Goal: Information Seeking & Learning: Check status

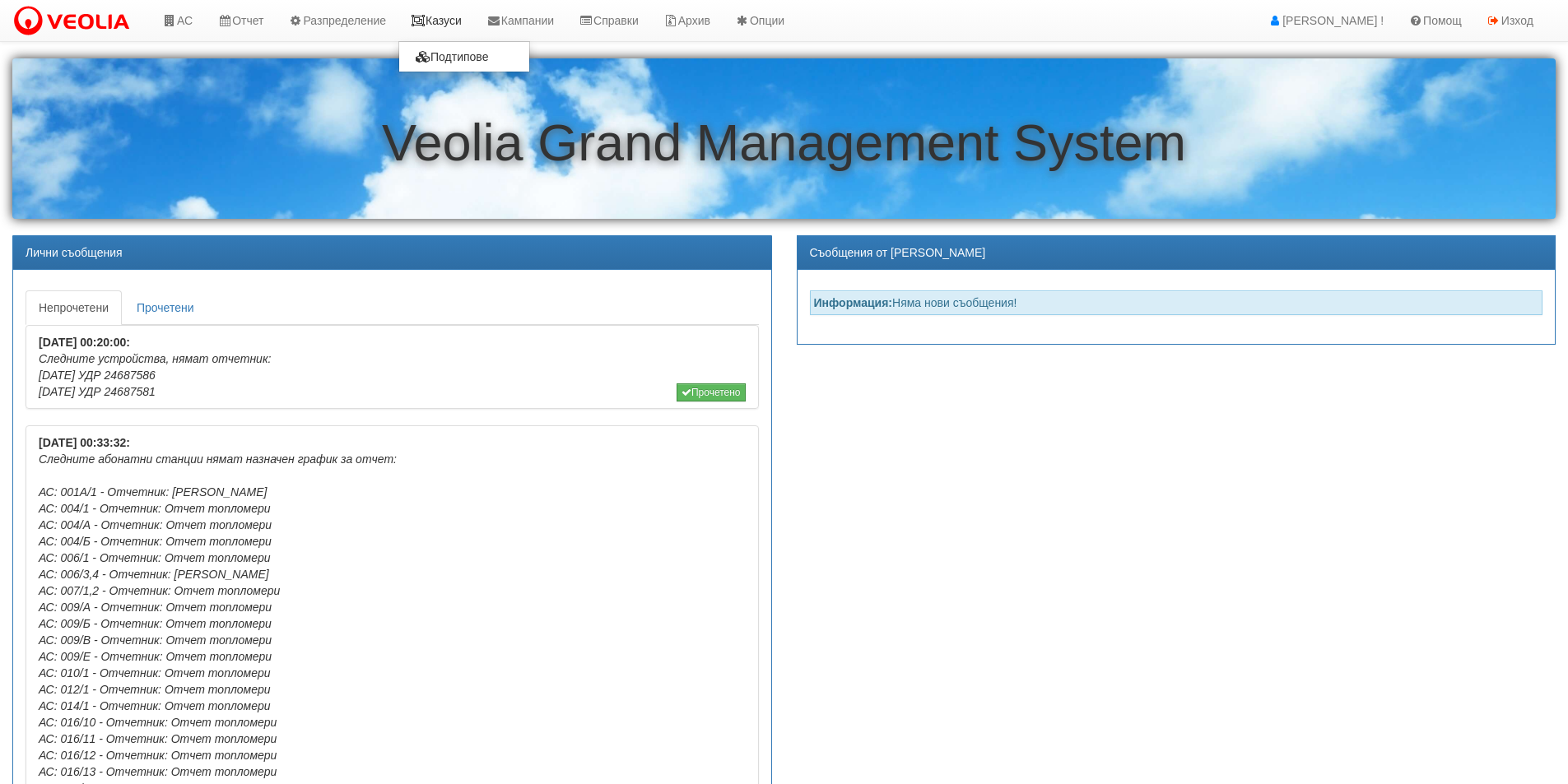
click at [452, 18] on link "Казуси" at bounding box center [436, 20] width 76 height 42
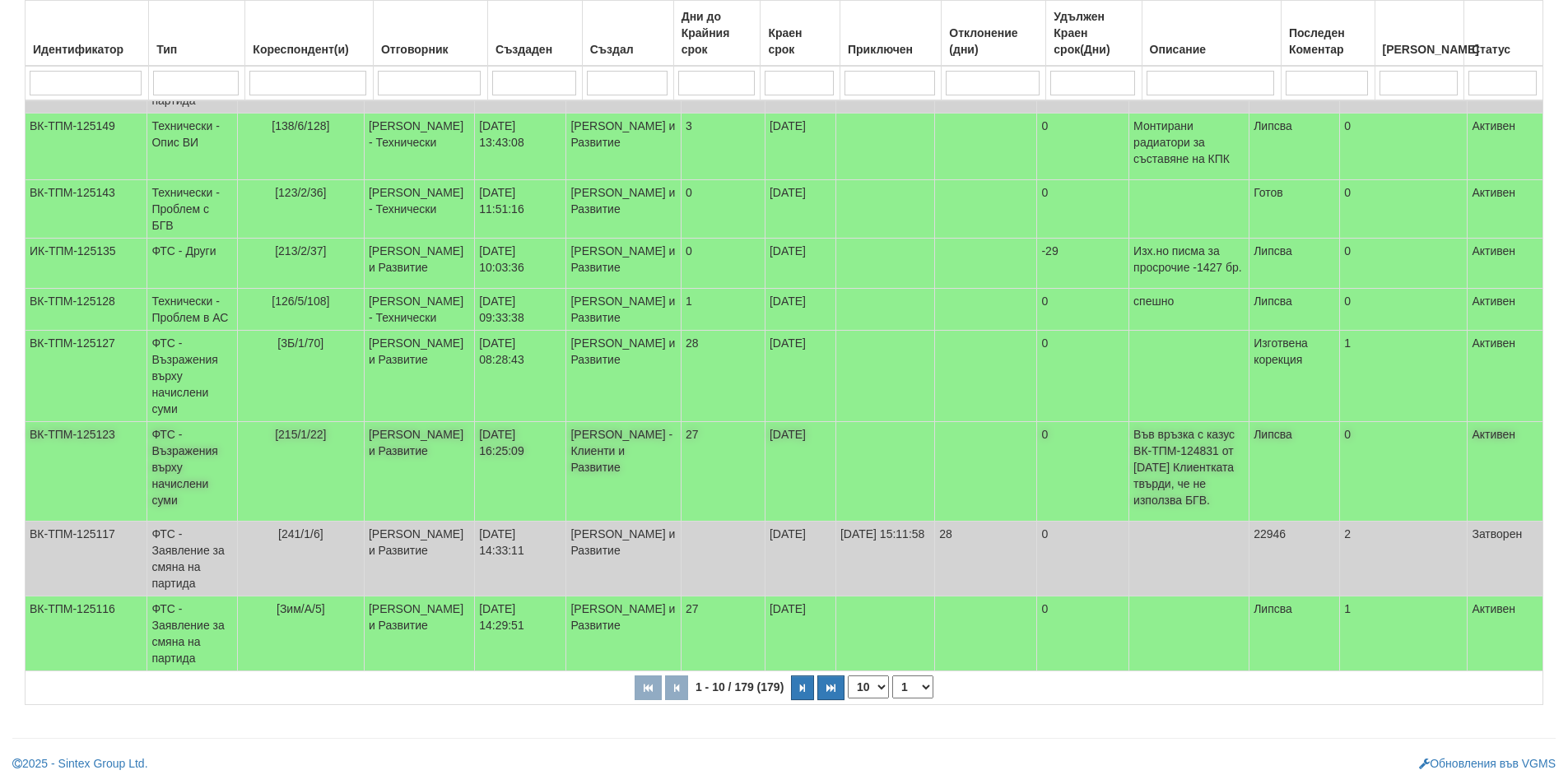
scroll to position [429, 0]
click at [178, 470] on td "ФТС - Възражения върху начислени суми" at bounding box center [191, 472] width 90 height 100
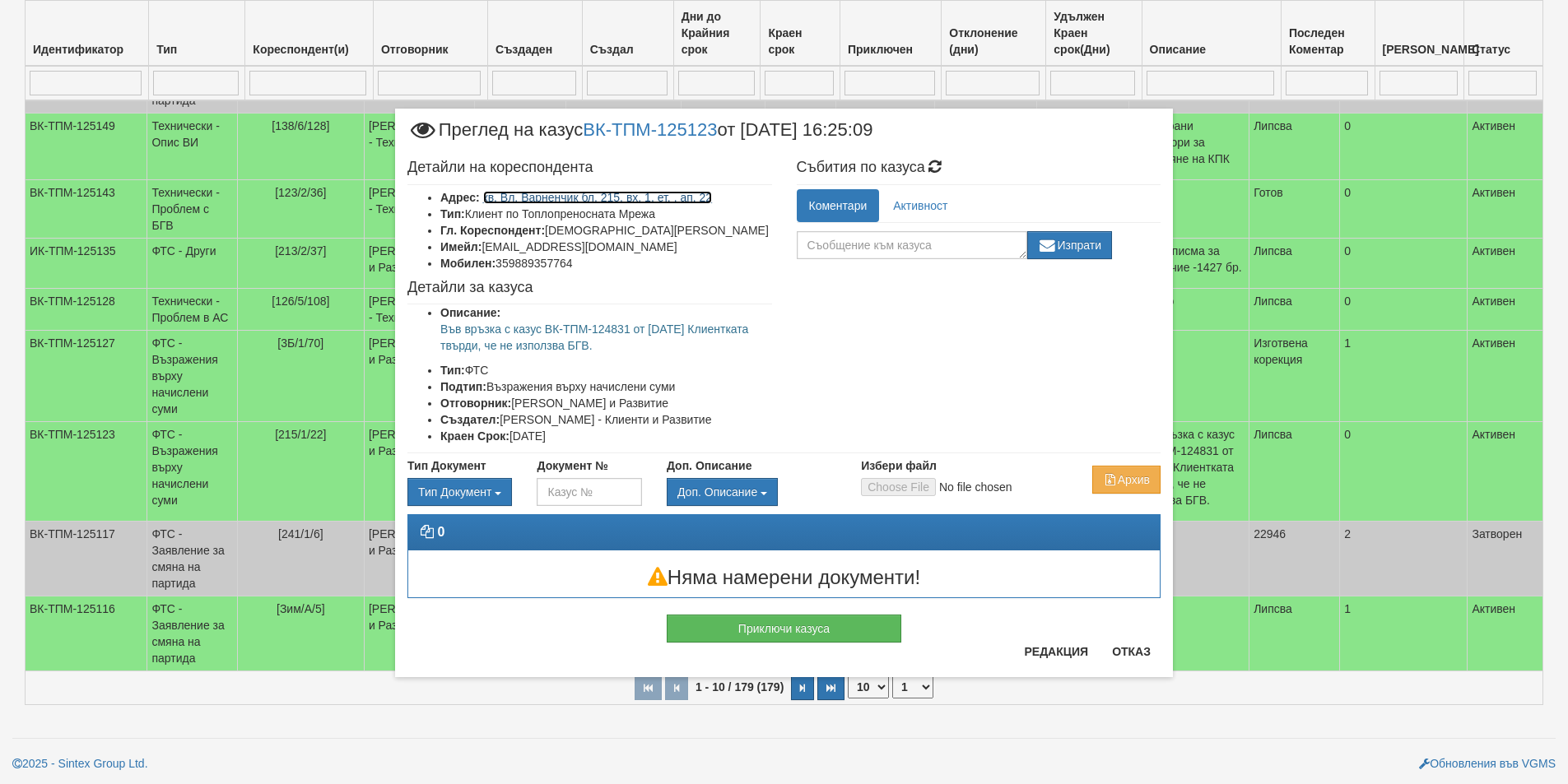
click at [549, 199] on link "кв. Вл. Варненчик бл. 215, вх. 1, ет. , ап. 22" at bounding box center [598, 198] width 229 height 13
click at [1133, 644] on button "Отказ" at bounding box center [1131, 652] width 58 height 26
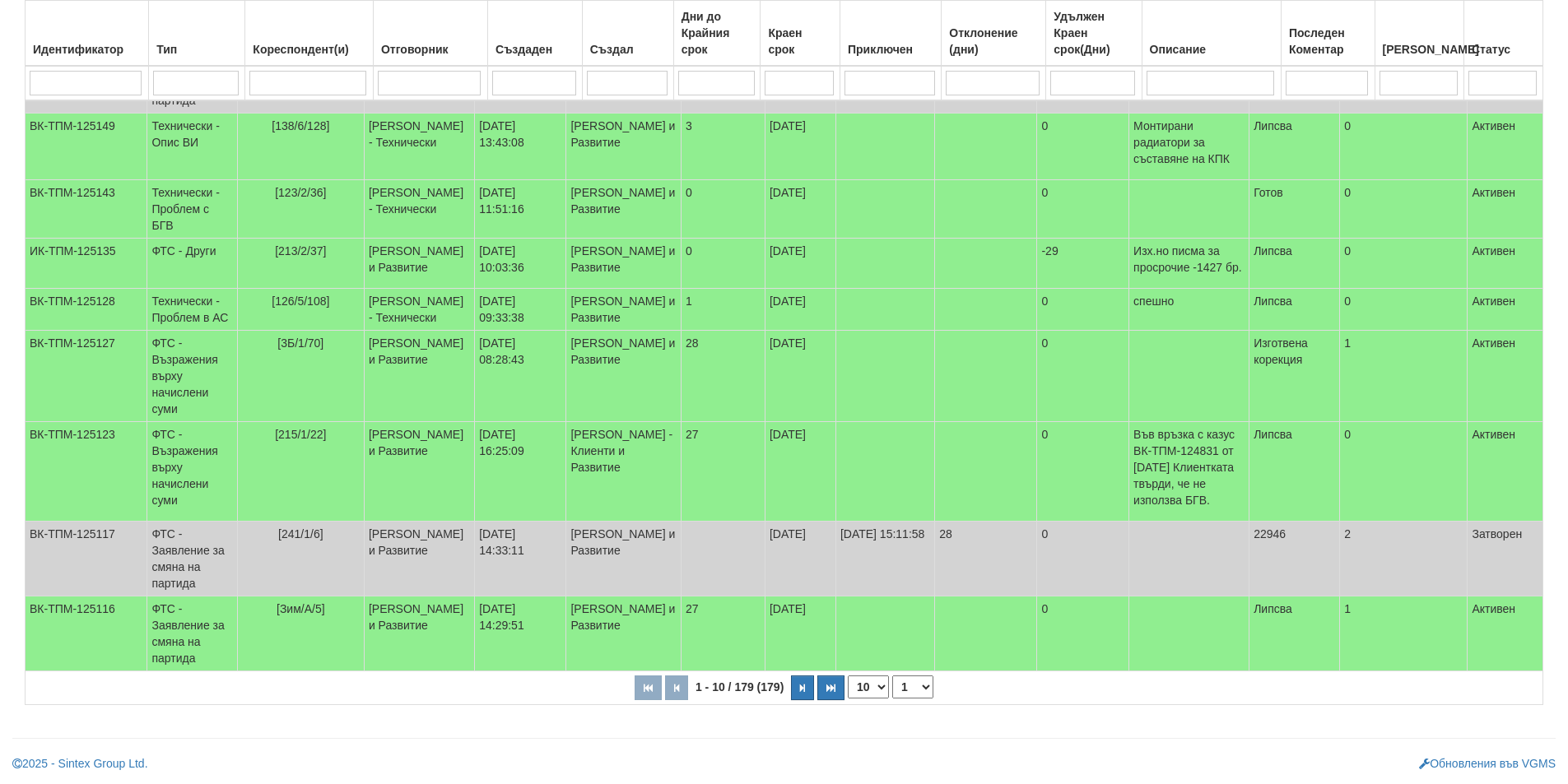
click at [61, 83] on input "search" at bounding box center [85, 83] width 112 height 25
type input "124831"
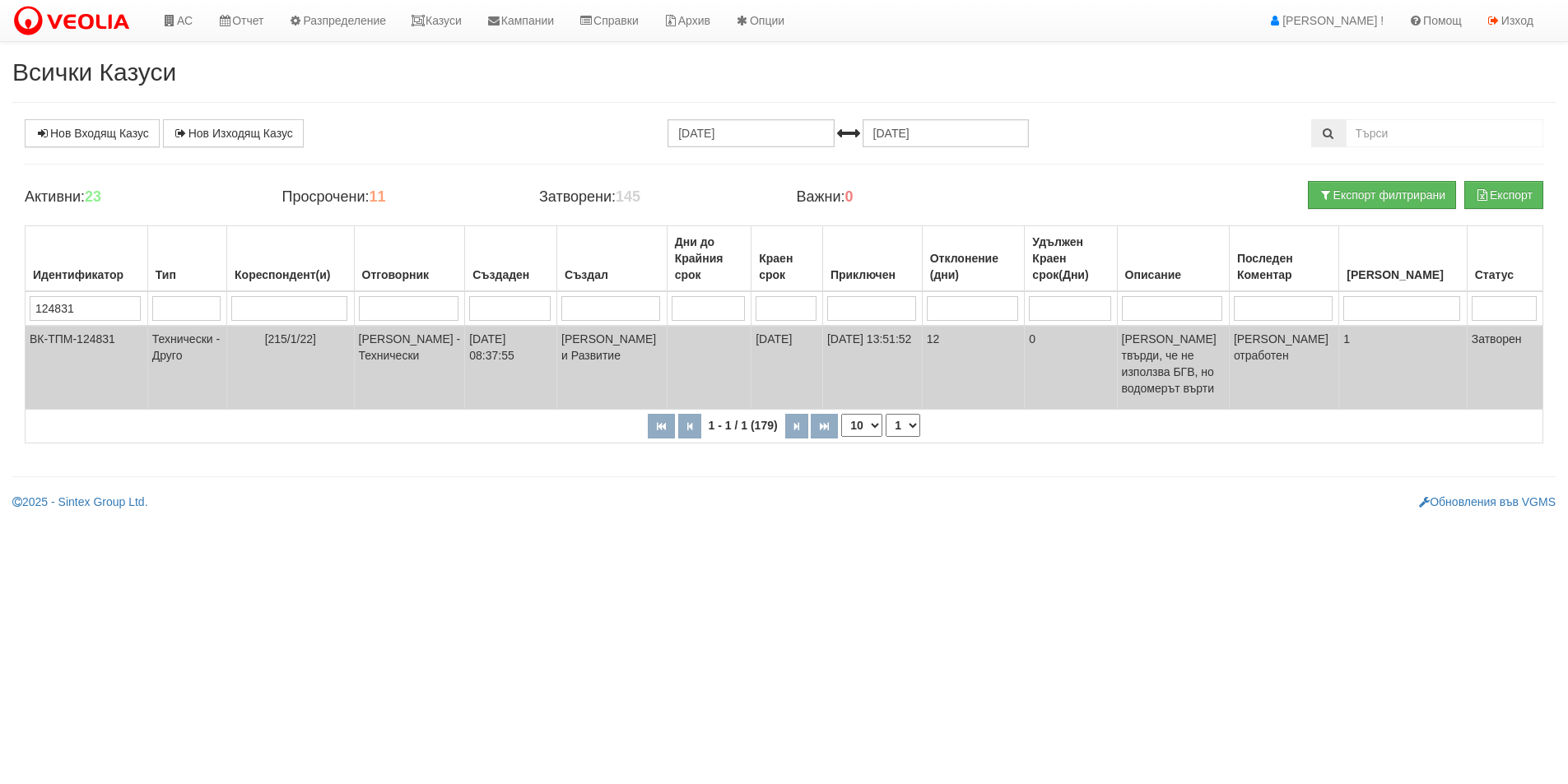
scroll to position [0, 0]
click at [506, 349] on td "01/08/2025 08:37:55" at bounding box center [514, 368] width 93 height 84
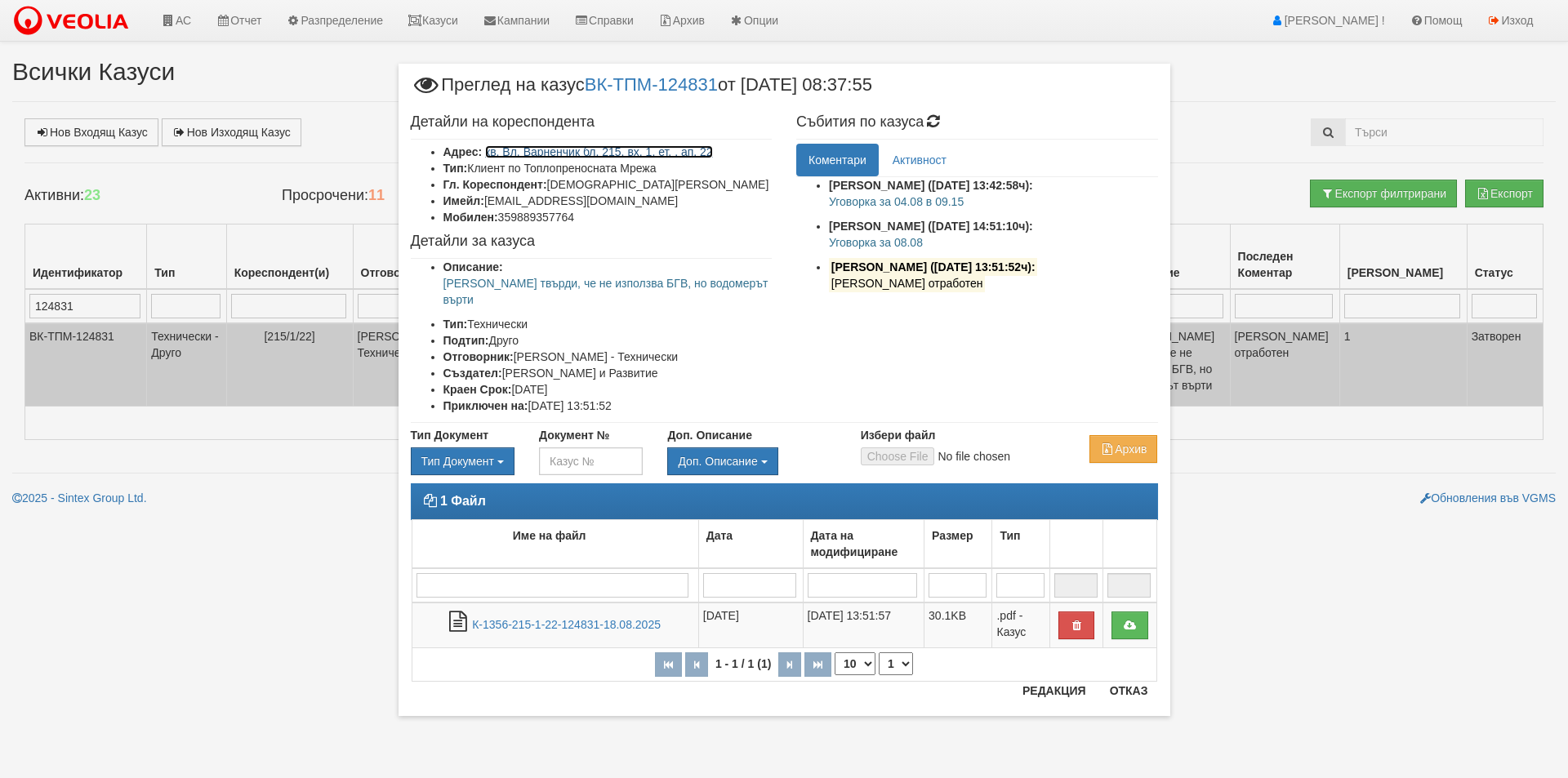
click at [527, 154] on link "кв. Вл. Варненчик бл. 215, вх. 1, ет. , ап. 22" at bounding box center [599, 151] width 228 height 13
click at [1121, 693] on button "Отказ" at bounding box center [1129, 691] width 58 height 26
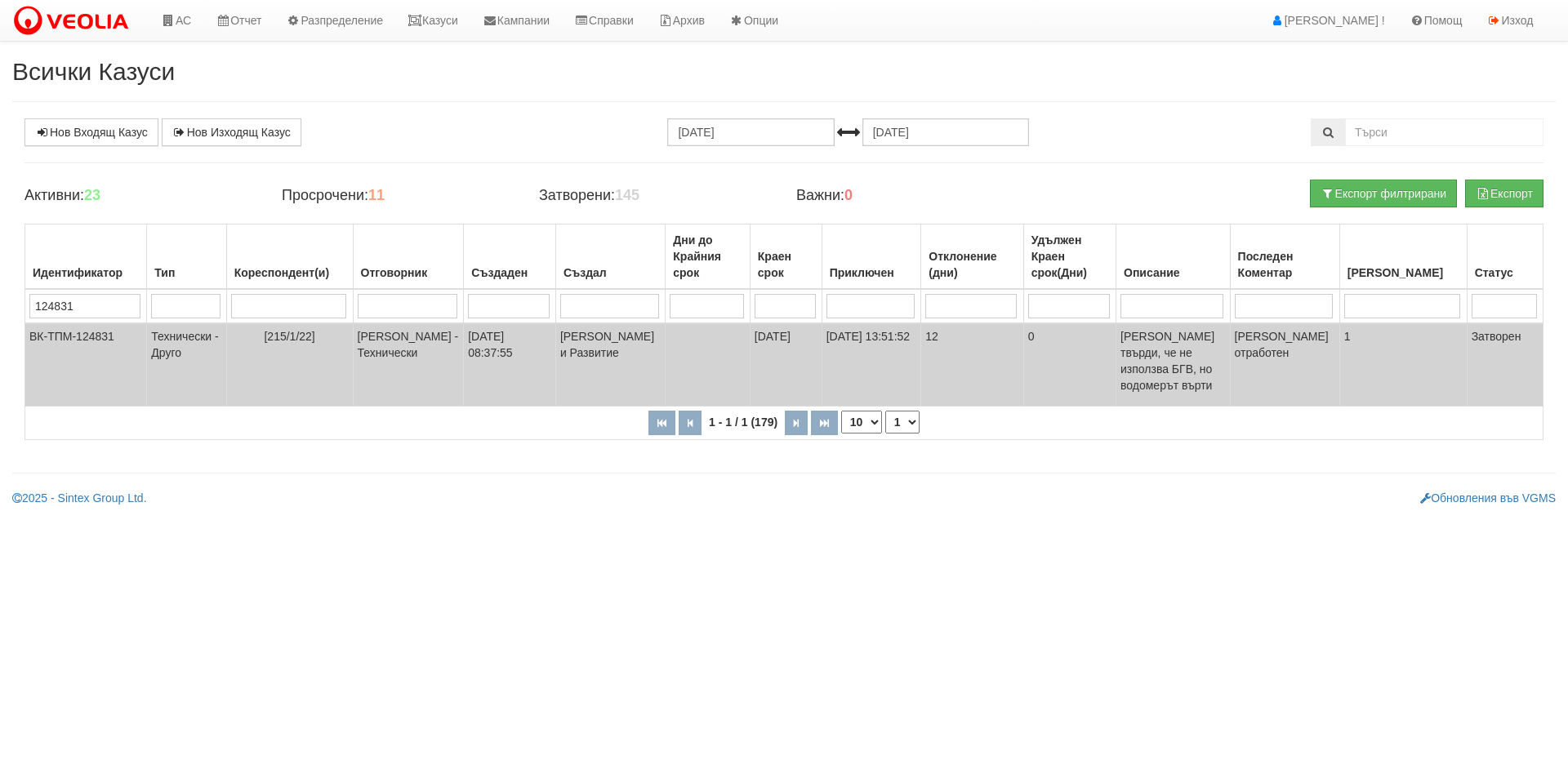
drag, startPoint x: 88, startPoint y: 306, endPoint x: 0, endPoint y: 285, distance: 90.5
click at [0, 285] on div "Всички Казуси Нов Входящ Казус Нов Изходящ Казус 22.07.2025 22.08.2025 Зареждан…" at bounding box center [784, 282] width 1568 height 449
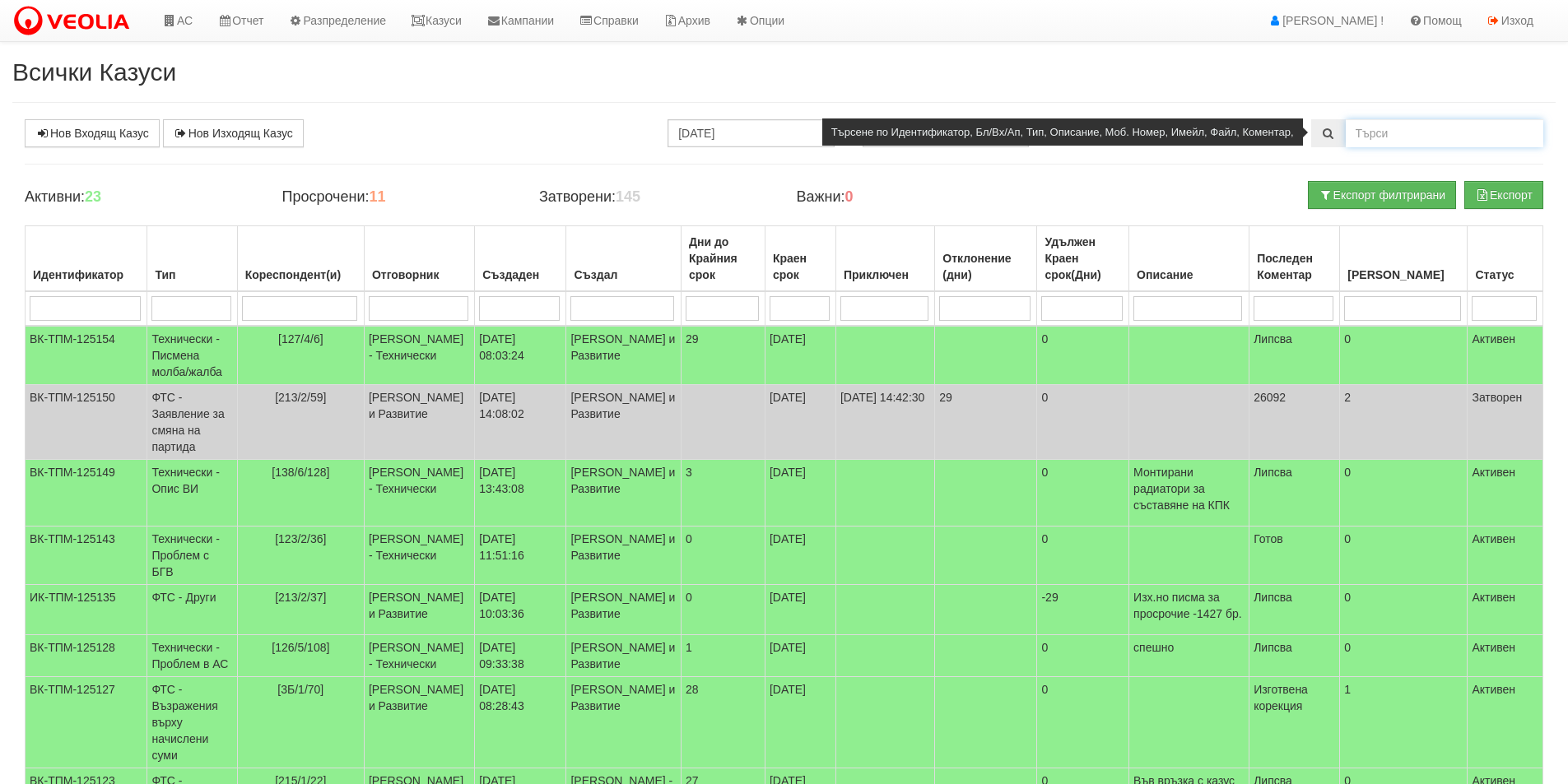
click at [1369, 129] on input "text" at bounding box center [1445, 133] width 198 height 28
click at [1325, 132] on icon at bounding box center [1329, 133] width 15 height 11
click at [1325, 134] on icon at bounding box center [1329, 133] width 15 height 11
drag, startPoint x: 1395, startPoint y: 135, endPoint x: 1329, endPoint y: 130, distance: 66.2
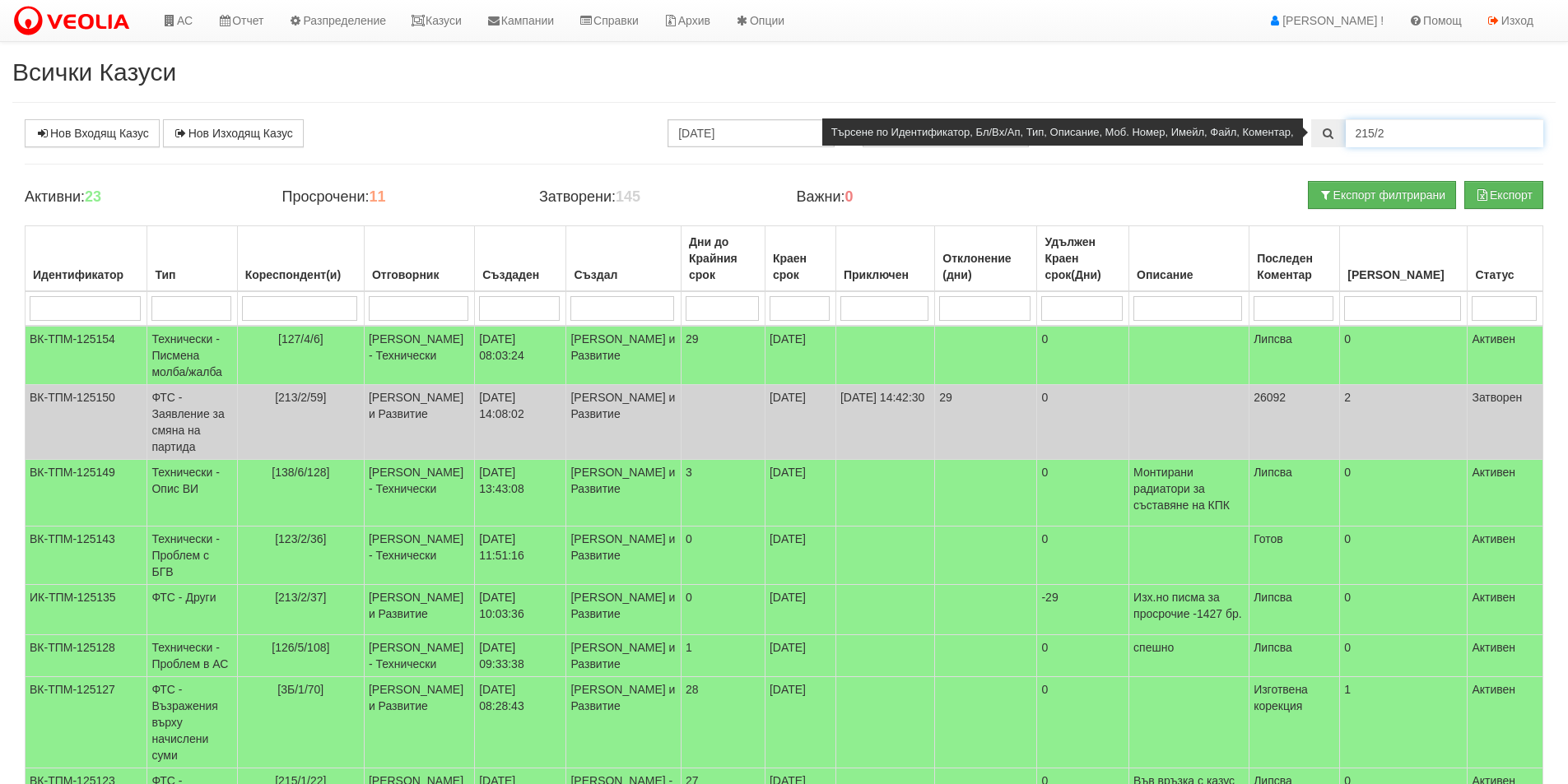
click at [1329, 130] on div "215/2" at bounding box center [1427, 133] width 232 height 28
type input "218/2/34"
click at [1331, 134] on icon at bounding box center [1329, 133] width 15 height 11
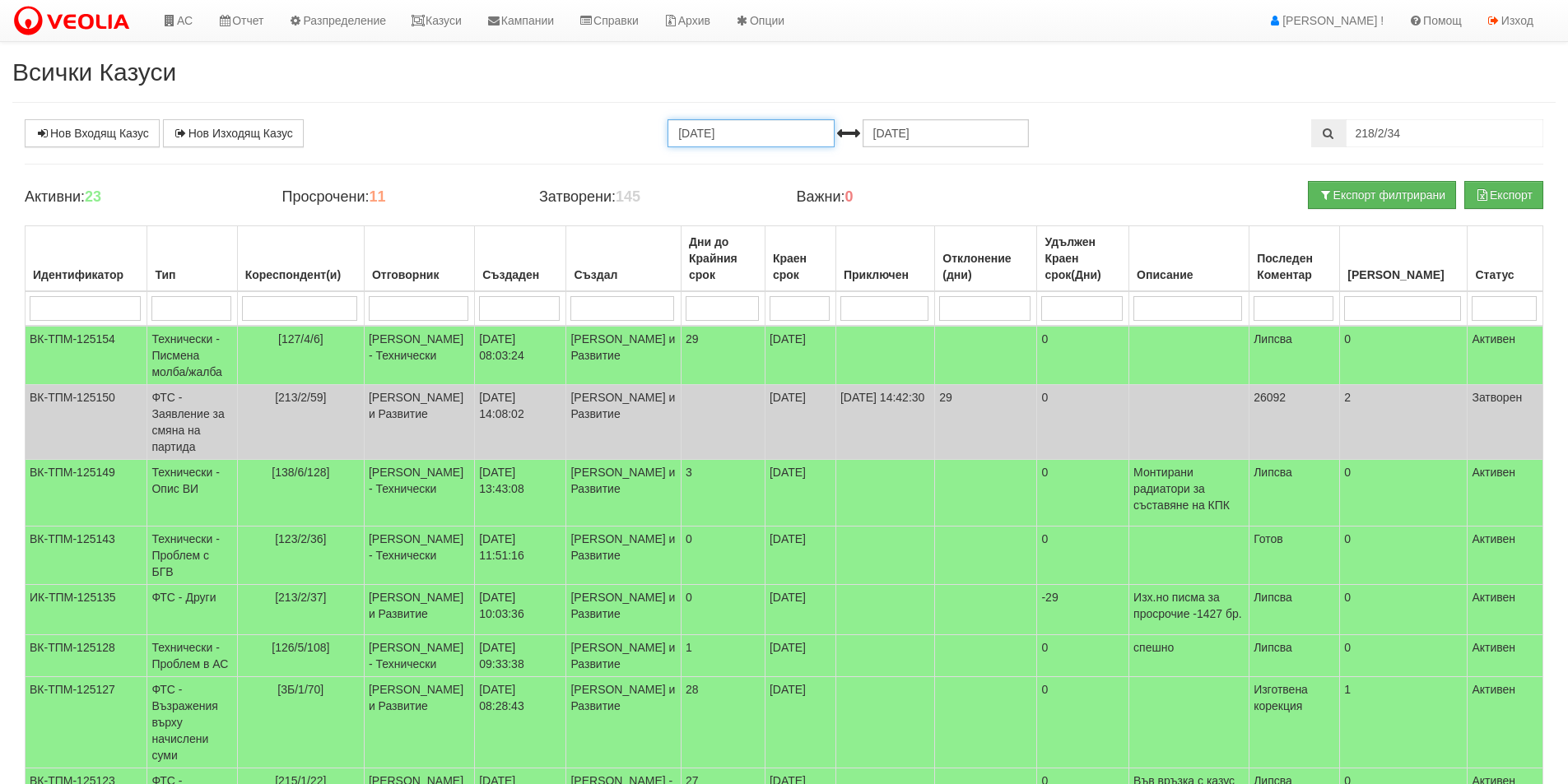
click at [716, 139] on input "22.07.2025" at bounding box center [751, 133] width 166 height 28
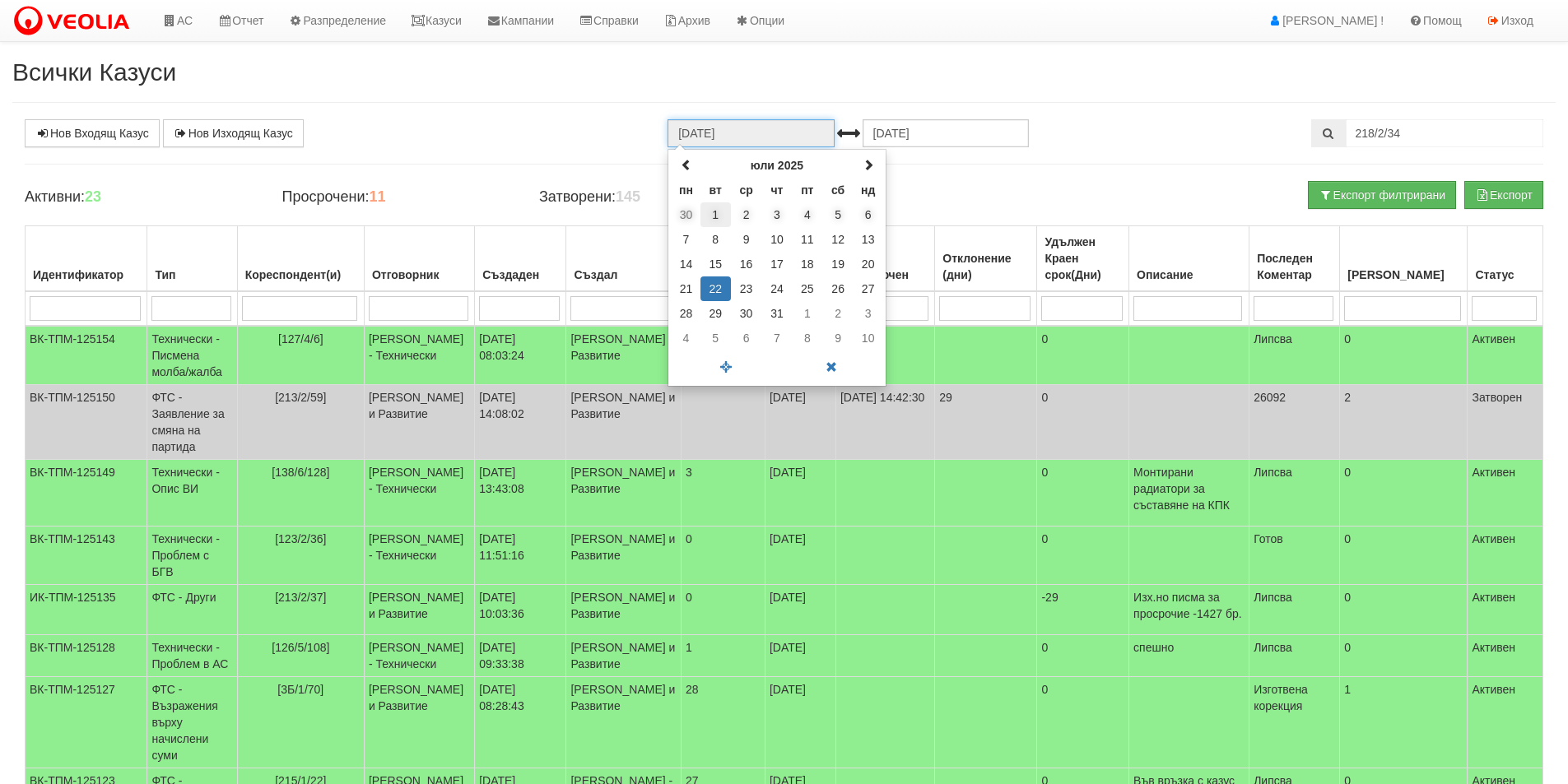
click at [717, 214] on td "1" at bounding box center [716, 214] width 31 height 25
type input "01.07.2025"
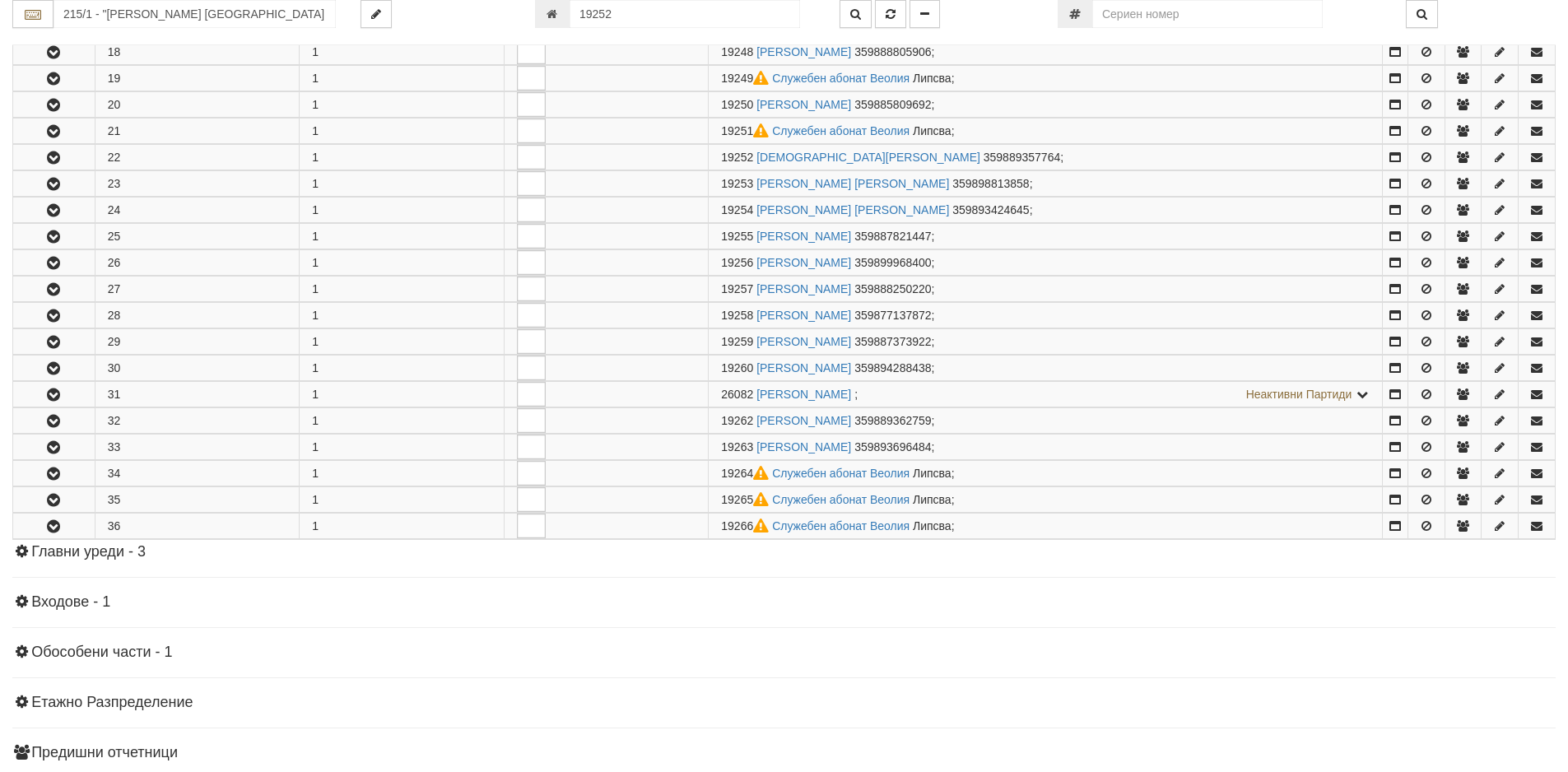
scroll to position [878, 0]
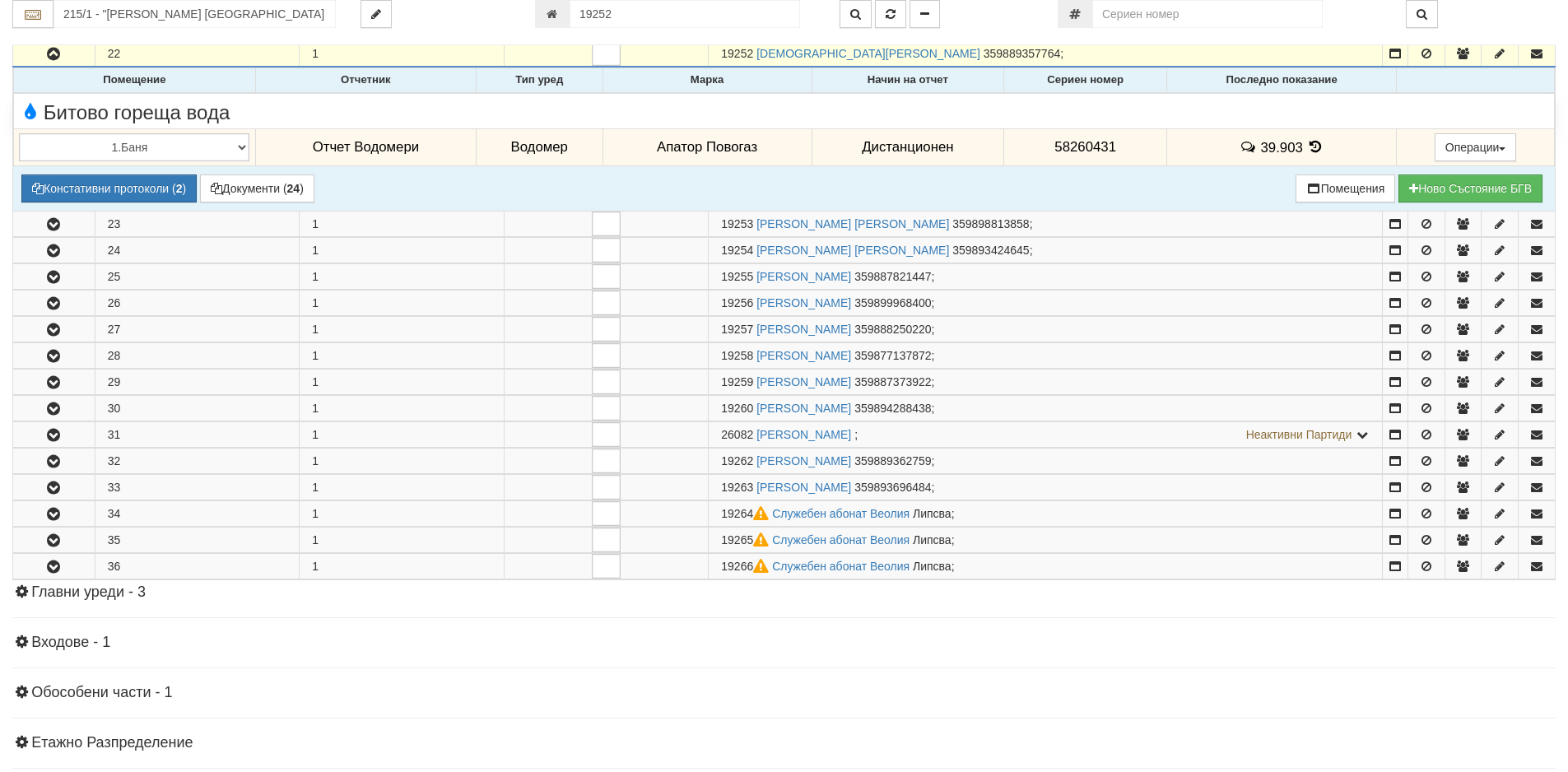
click at [1307, 147] on icon at bounding box center [1317, 146] width 18 height 14
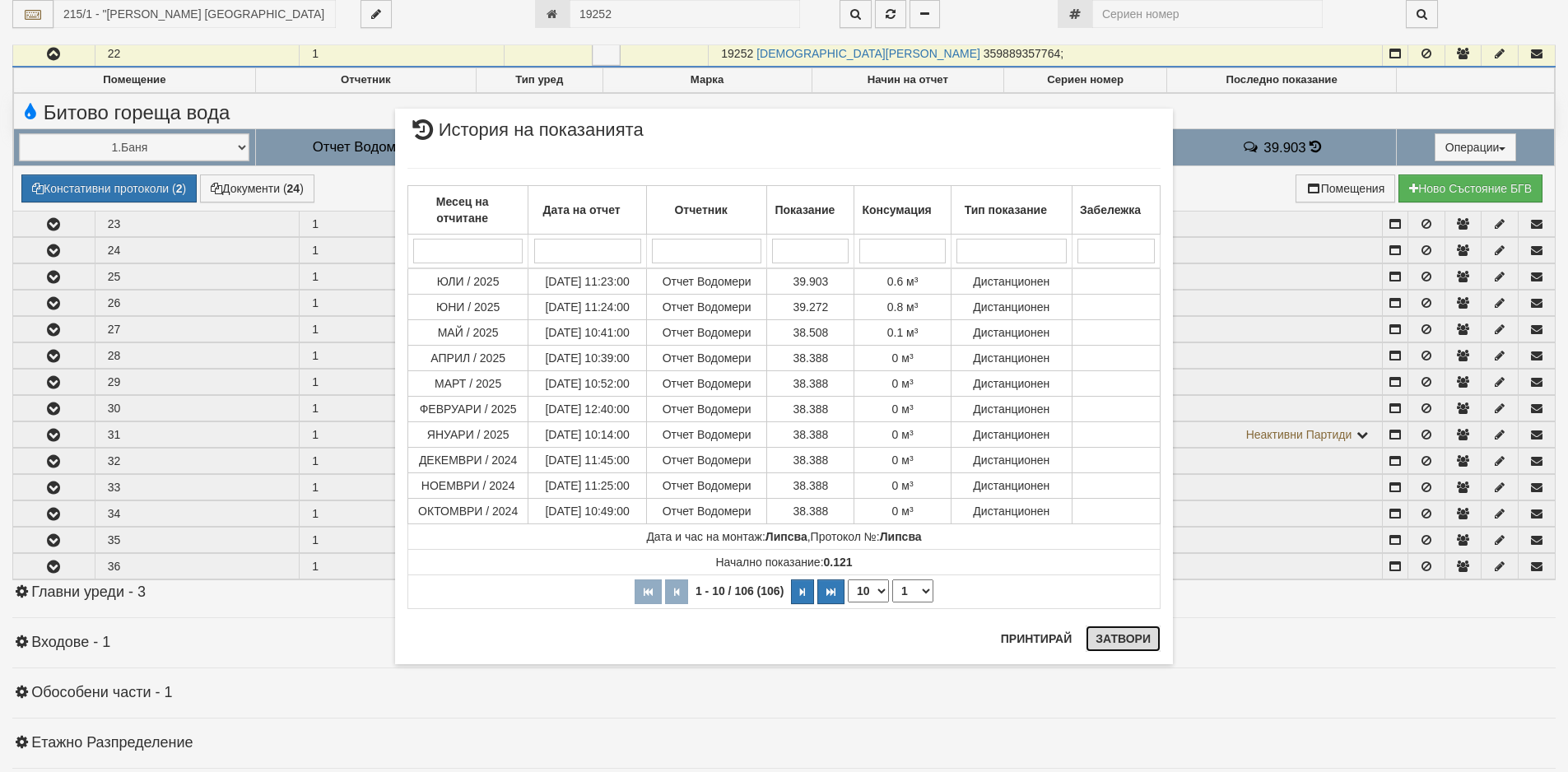
click at [1117, 642] on button "Затвори" at bounding box center [1122, 639] width 75 height 26
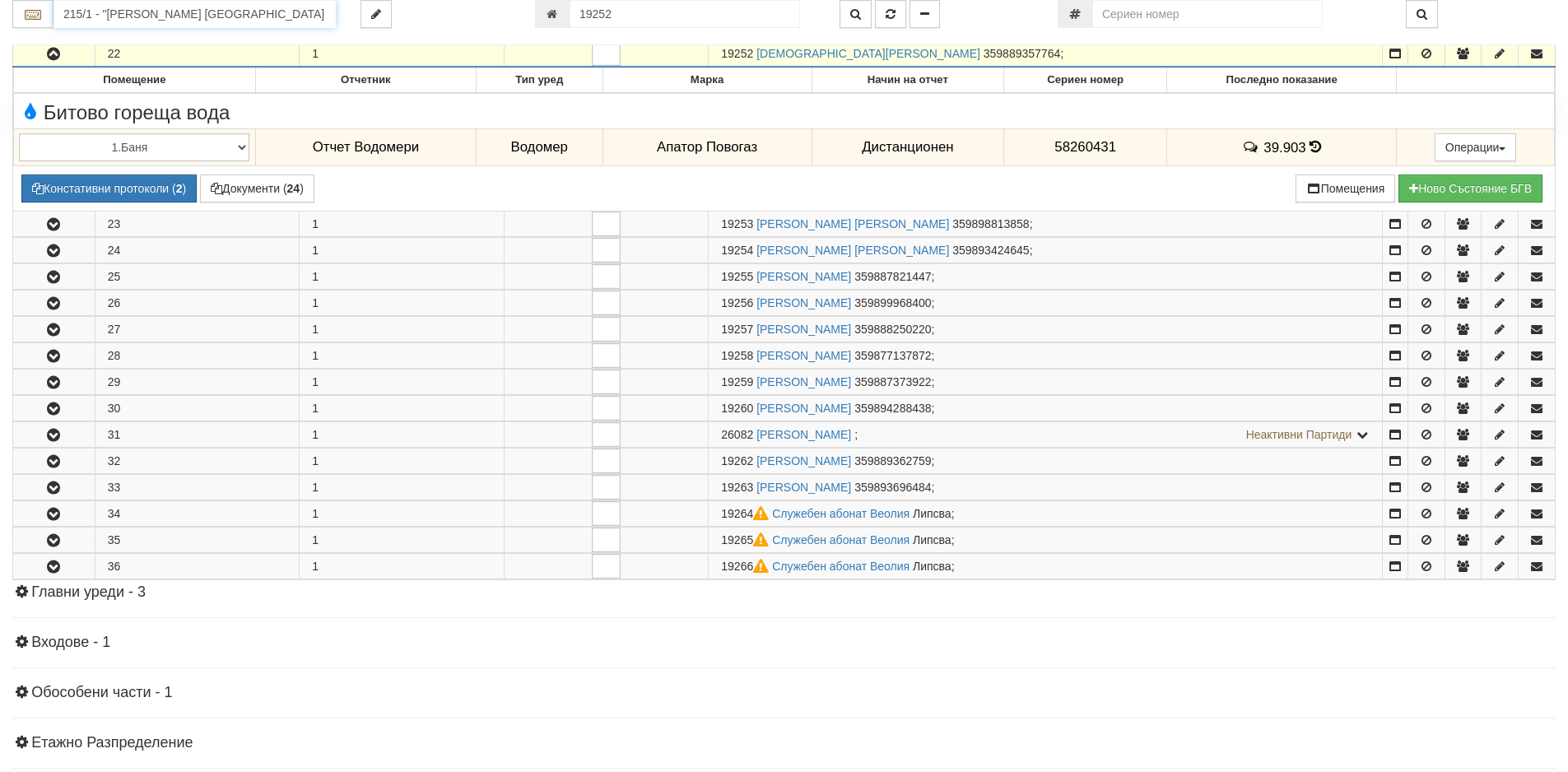
click at [186, 19] on input "215/1 - "ВЕОЛИЯ ЕНЕРДЖИ ВАРНА " ЕАД" at bounding box center [194, 14] width 282 height 28
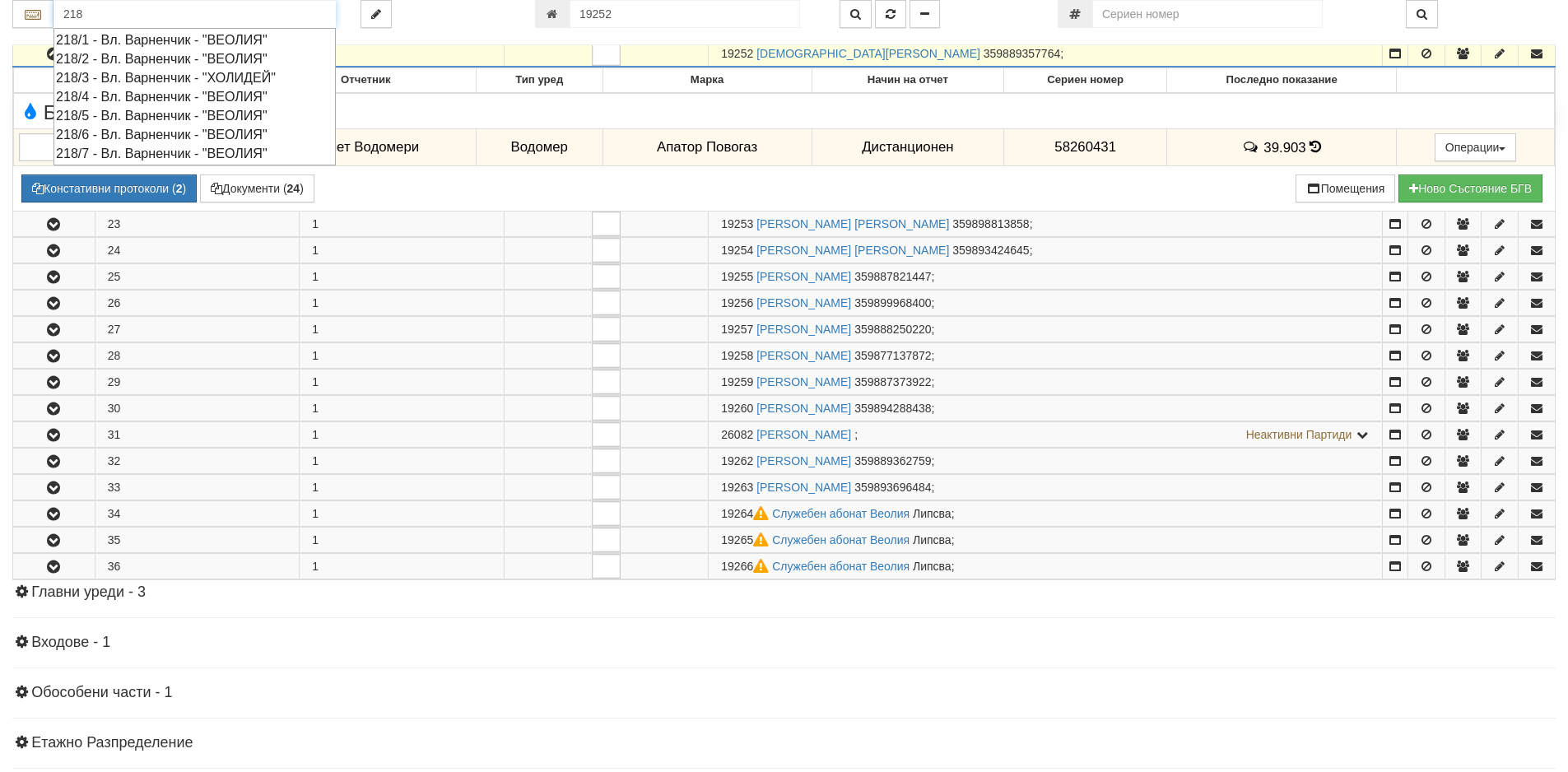
click at [175, 56] on div "218/2 - Вл. Варненчик - "ВЕОЛИЯ"" at bounding box center [195, 58] width 277 height 18
type input "218/2 - Вл. Варненчик - "ВЕОЛИЯ""
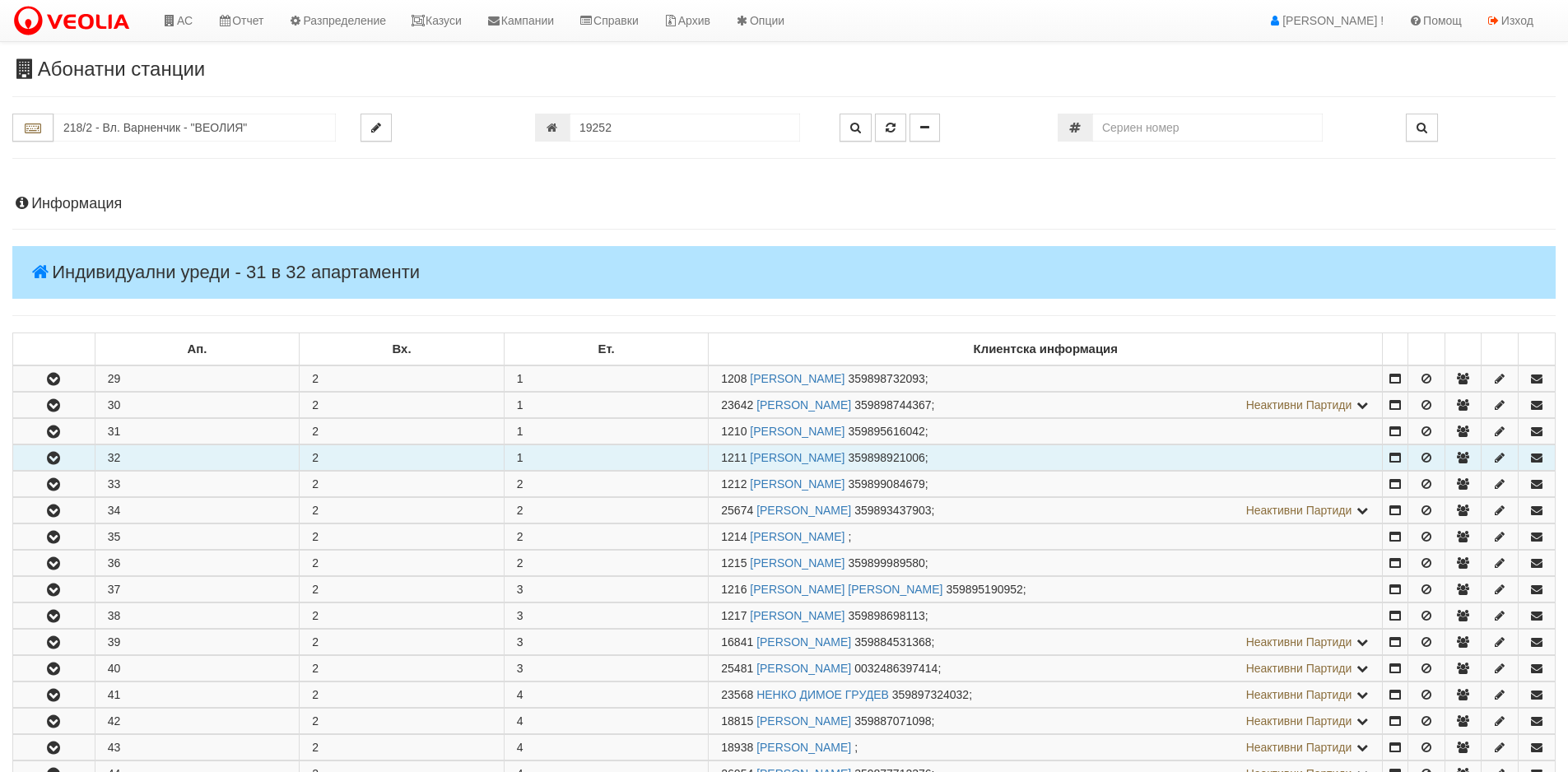
scroll to position [165, 0]
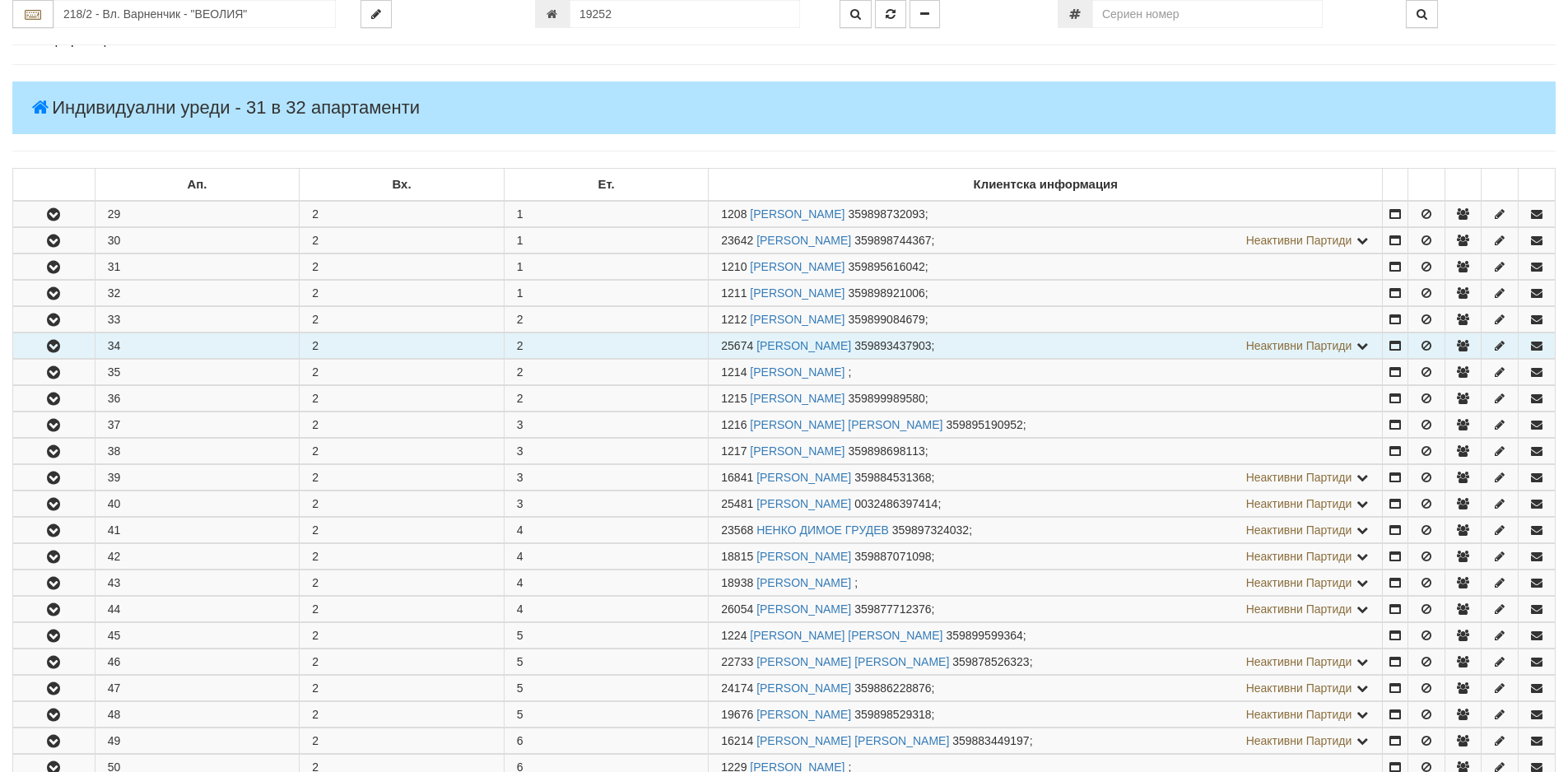
click at [56, 344] on icon "button" at bounding box center [53, 347] width 19 height 11
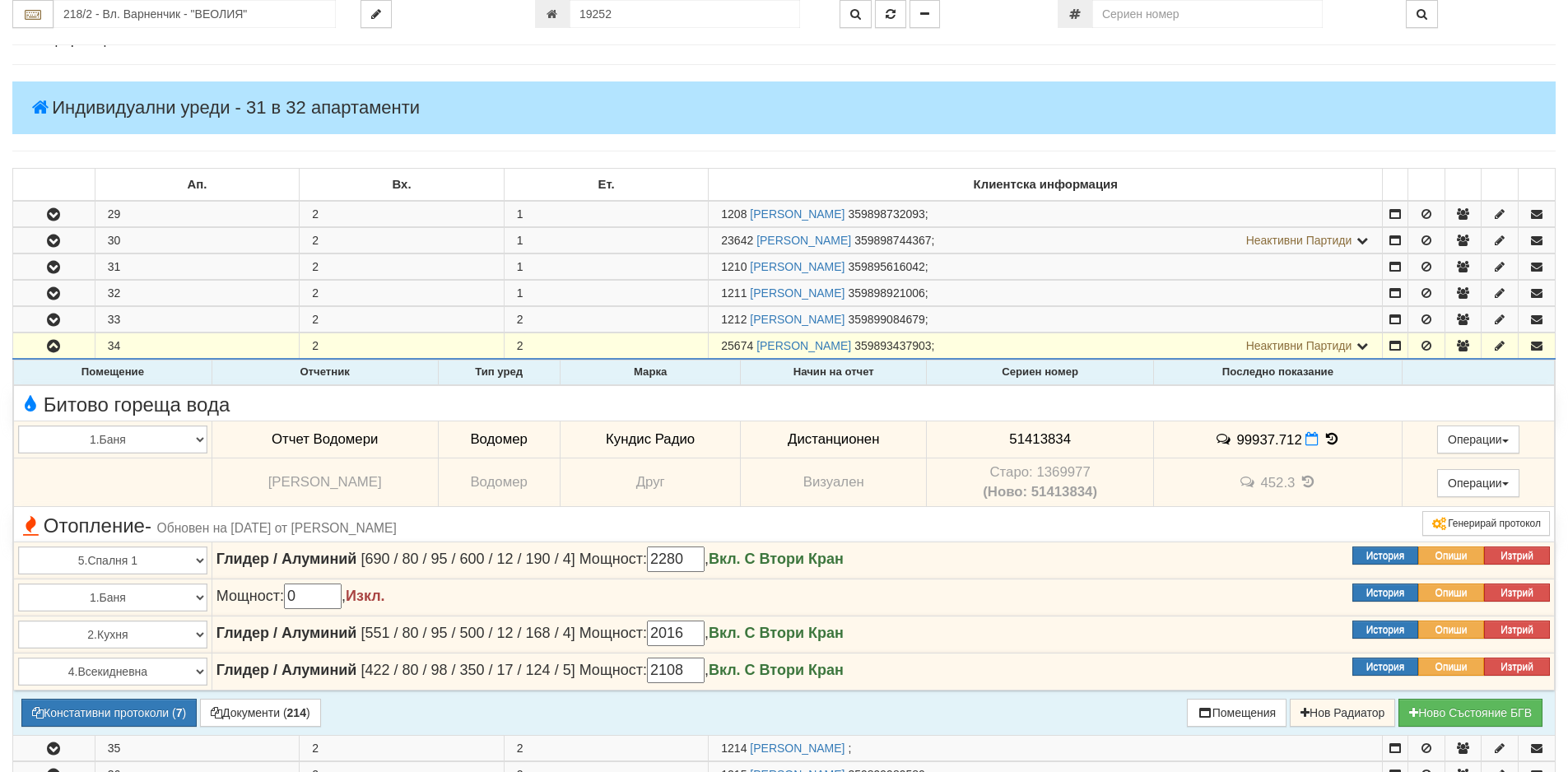
click at [1324, 439] on icon at bounding box center [1332, 438] width 18 height 14
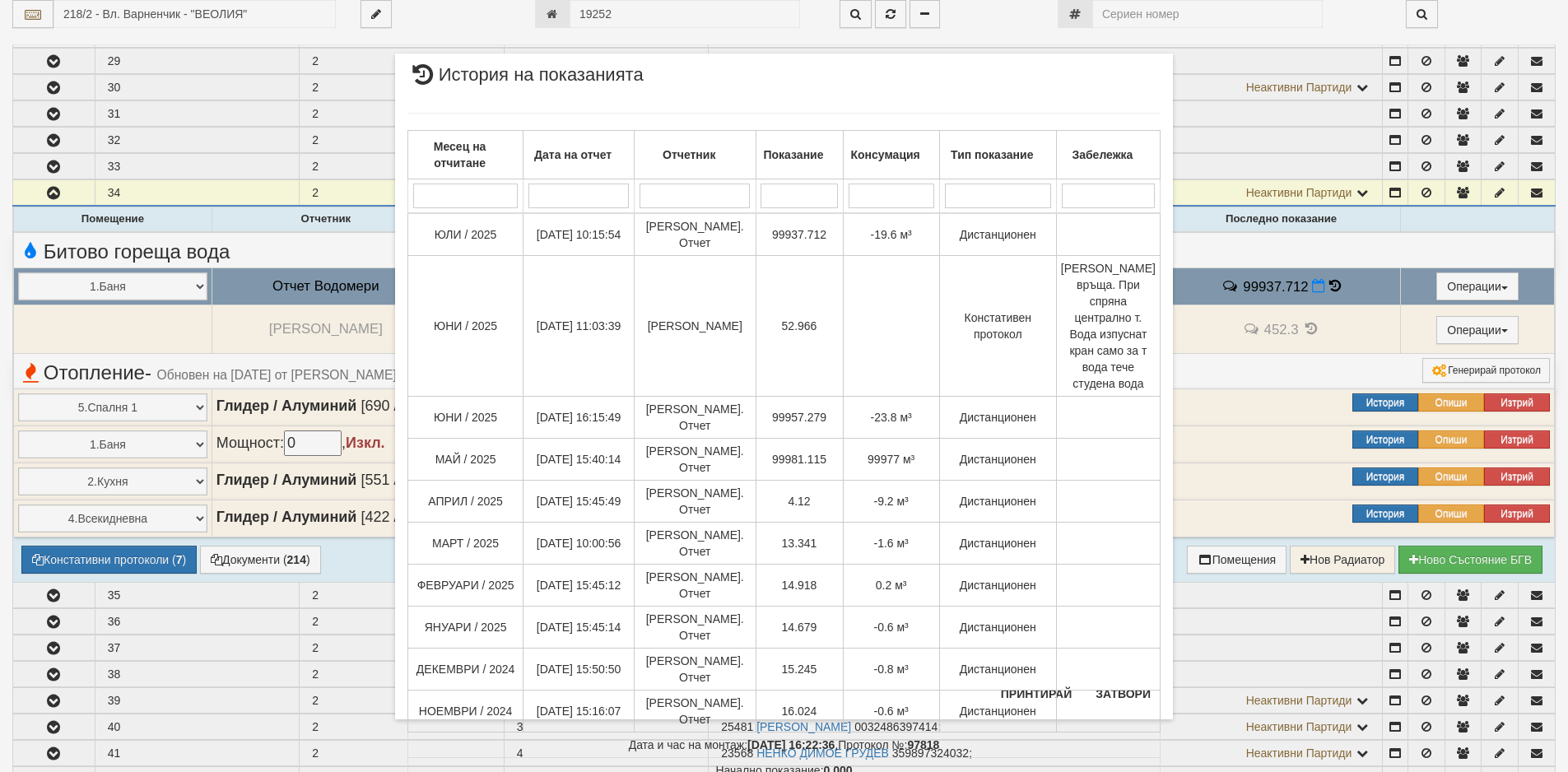
scroll to position [329, 0]
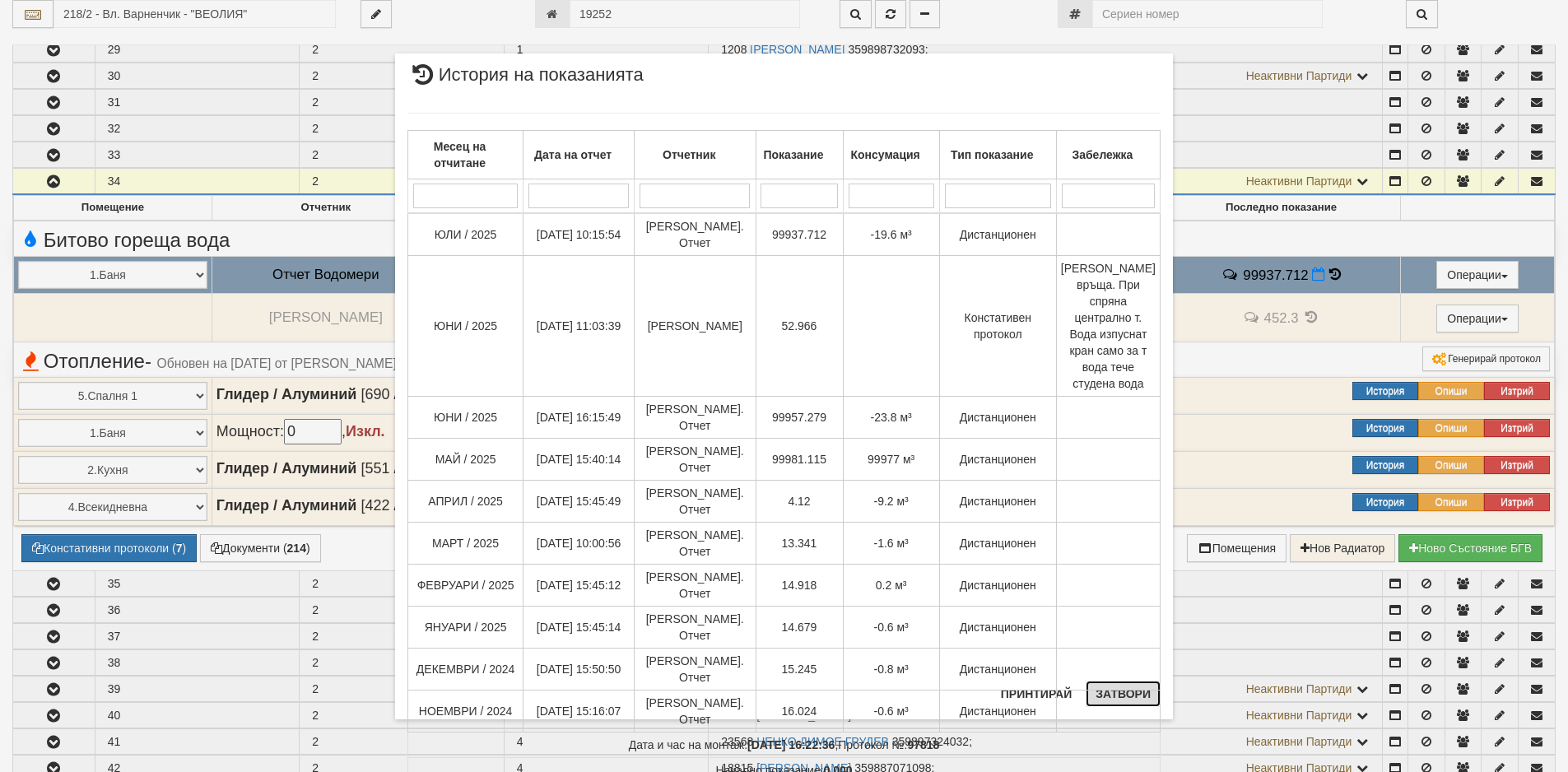
click at [1116, 691] on button "Затвори" at bounding box center [1122, 693] width 75 height 26
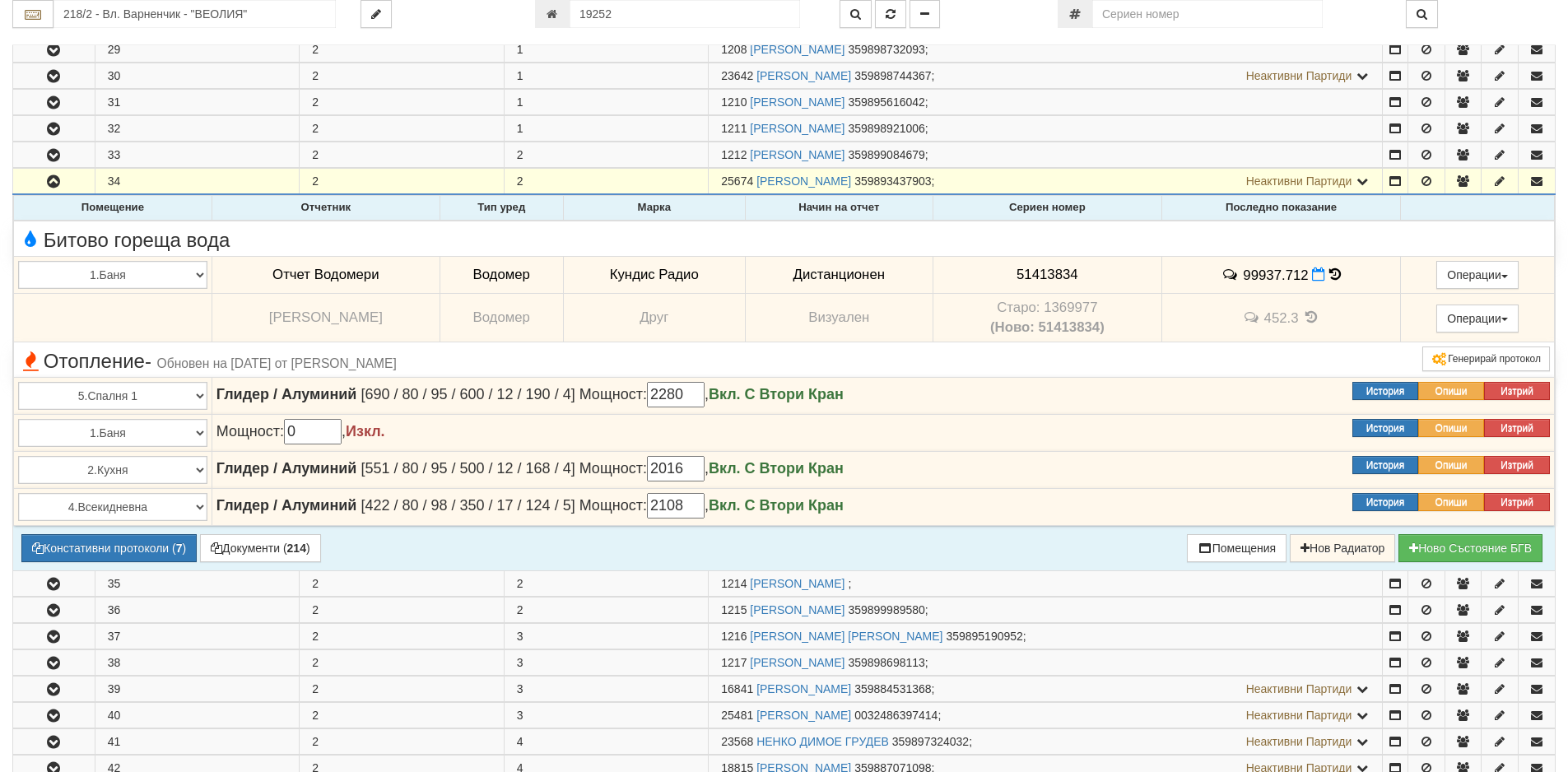
click at [1329, 275] on icon at bounding box center [1335, 274] width 11 height 14
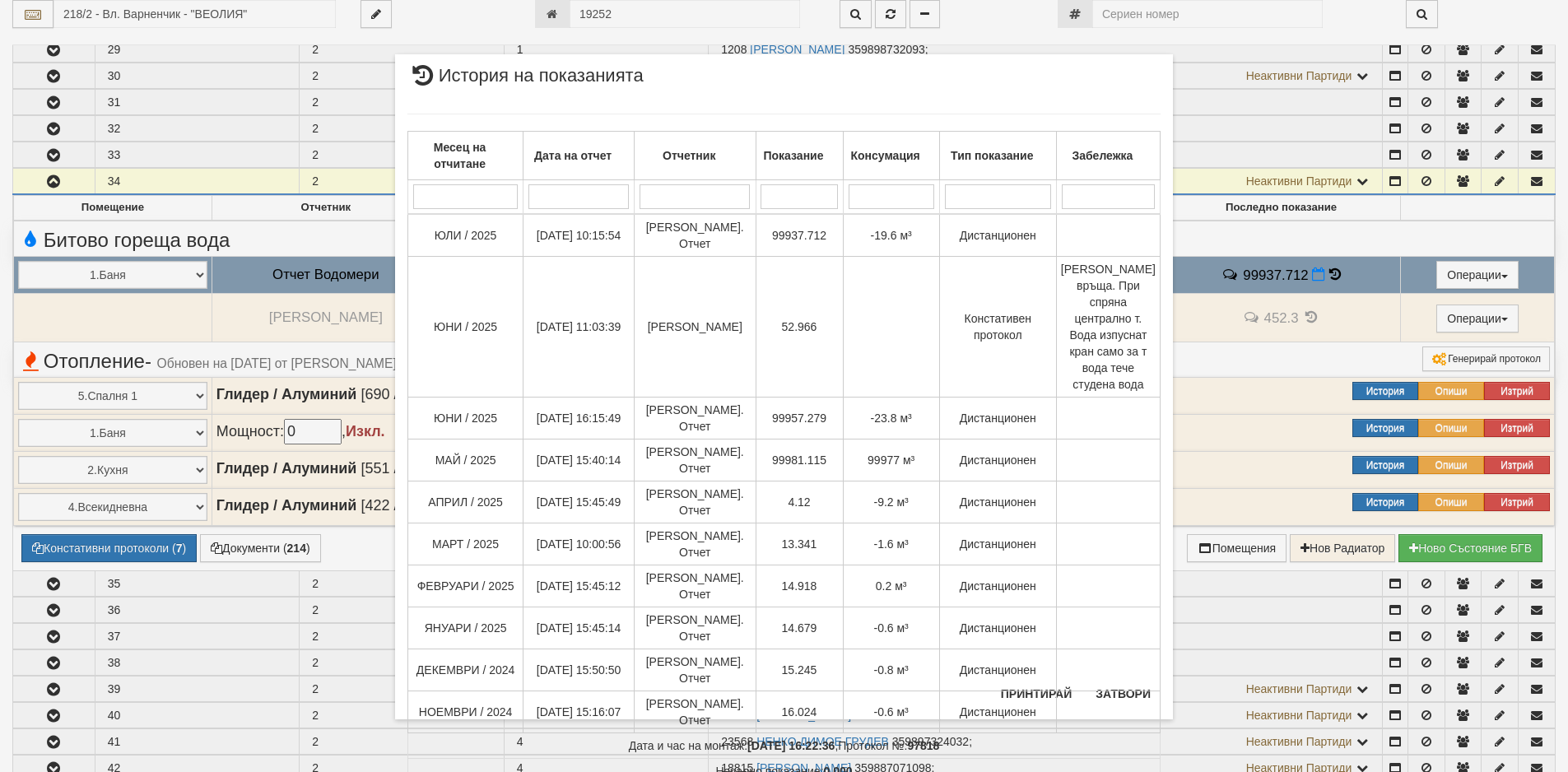
select select "30"
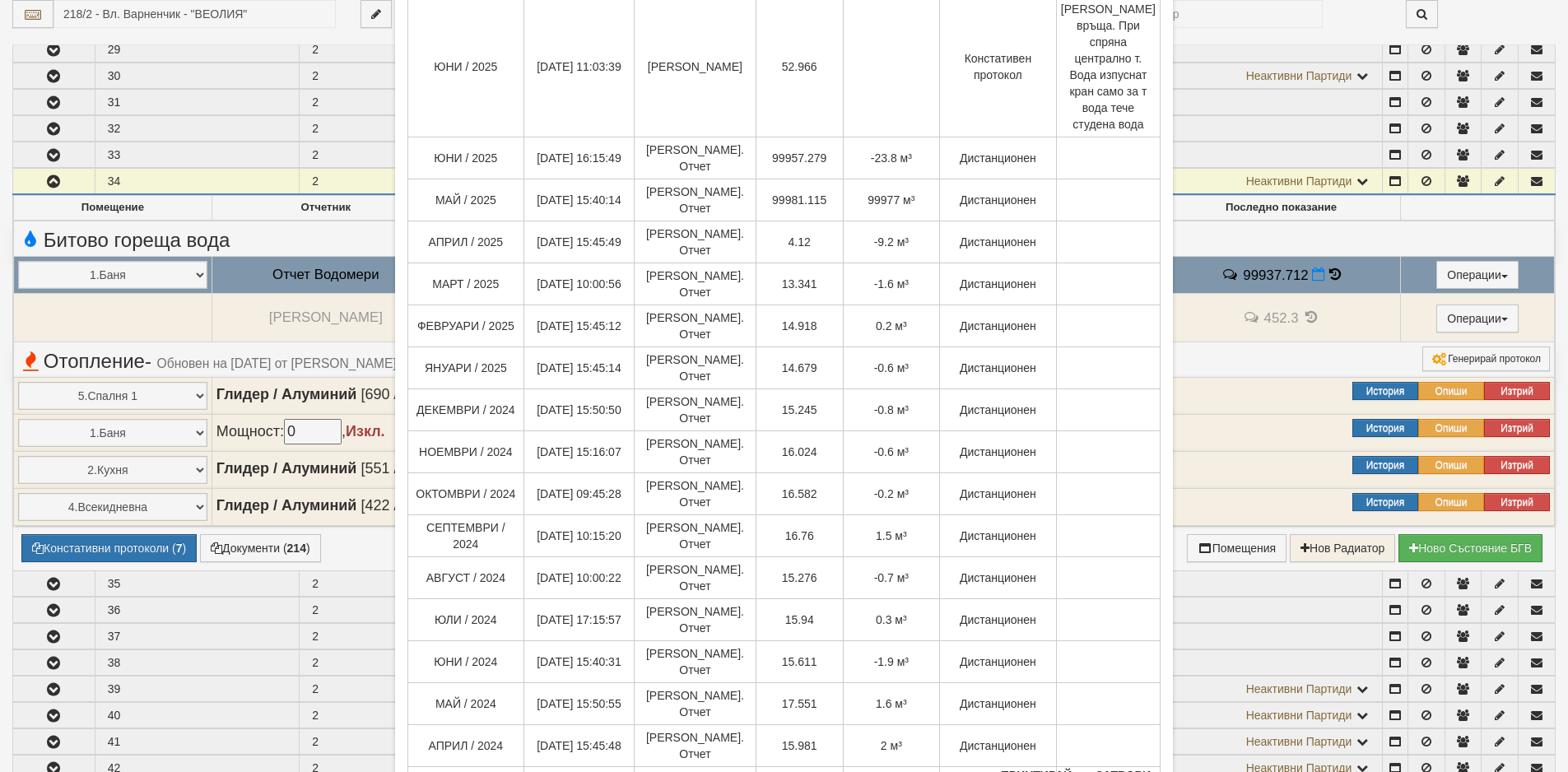
scroll to position [317, 0]
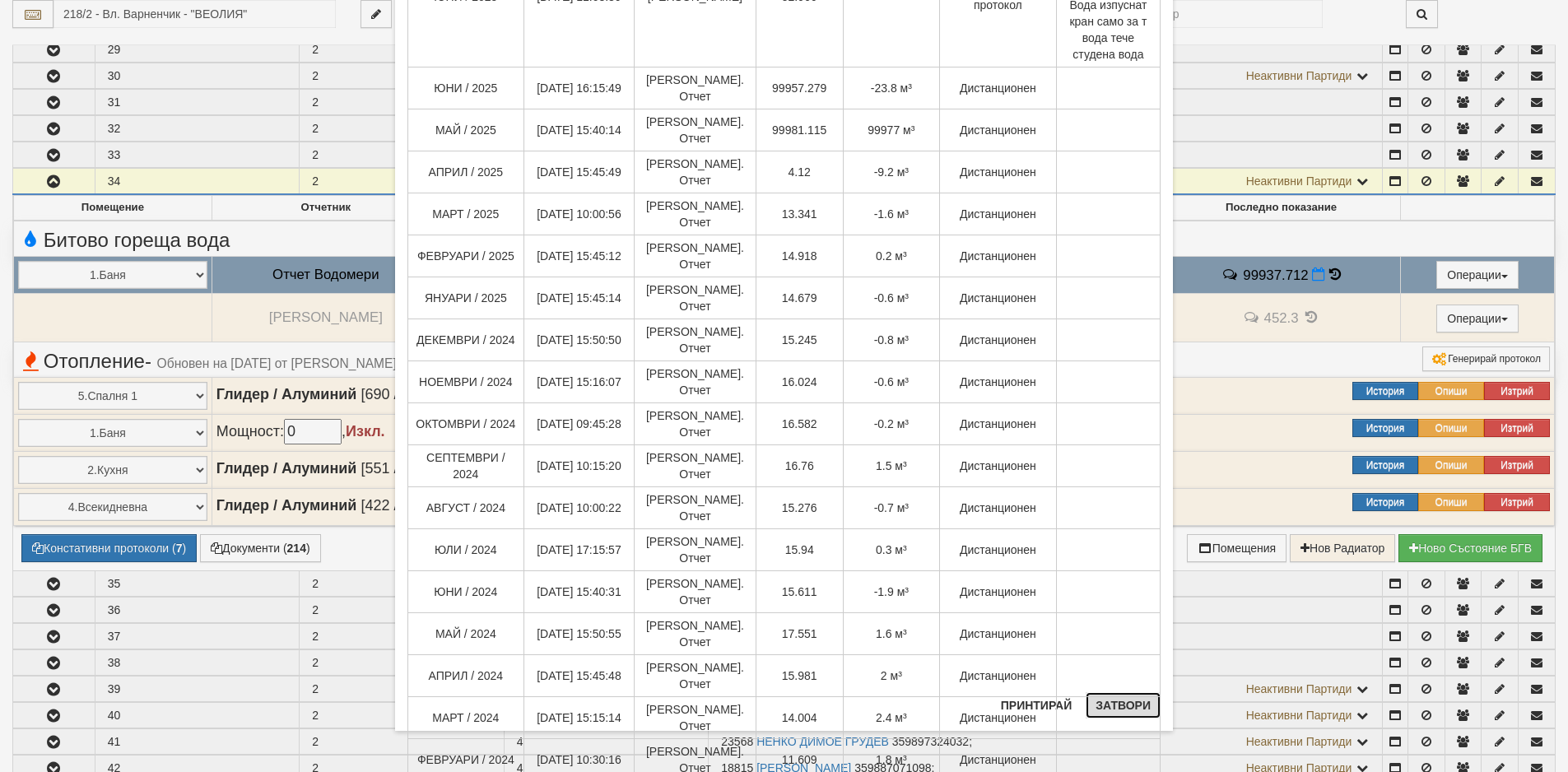
click at [1116, 707] on button "Затвори" at bounding box center [1122, 705] width 75 height 26
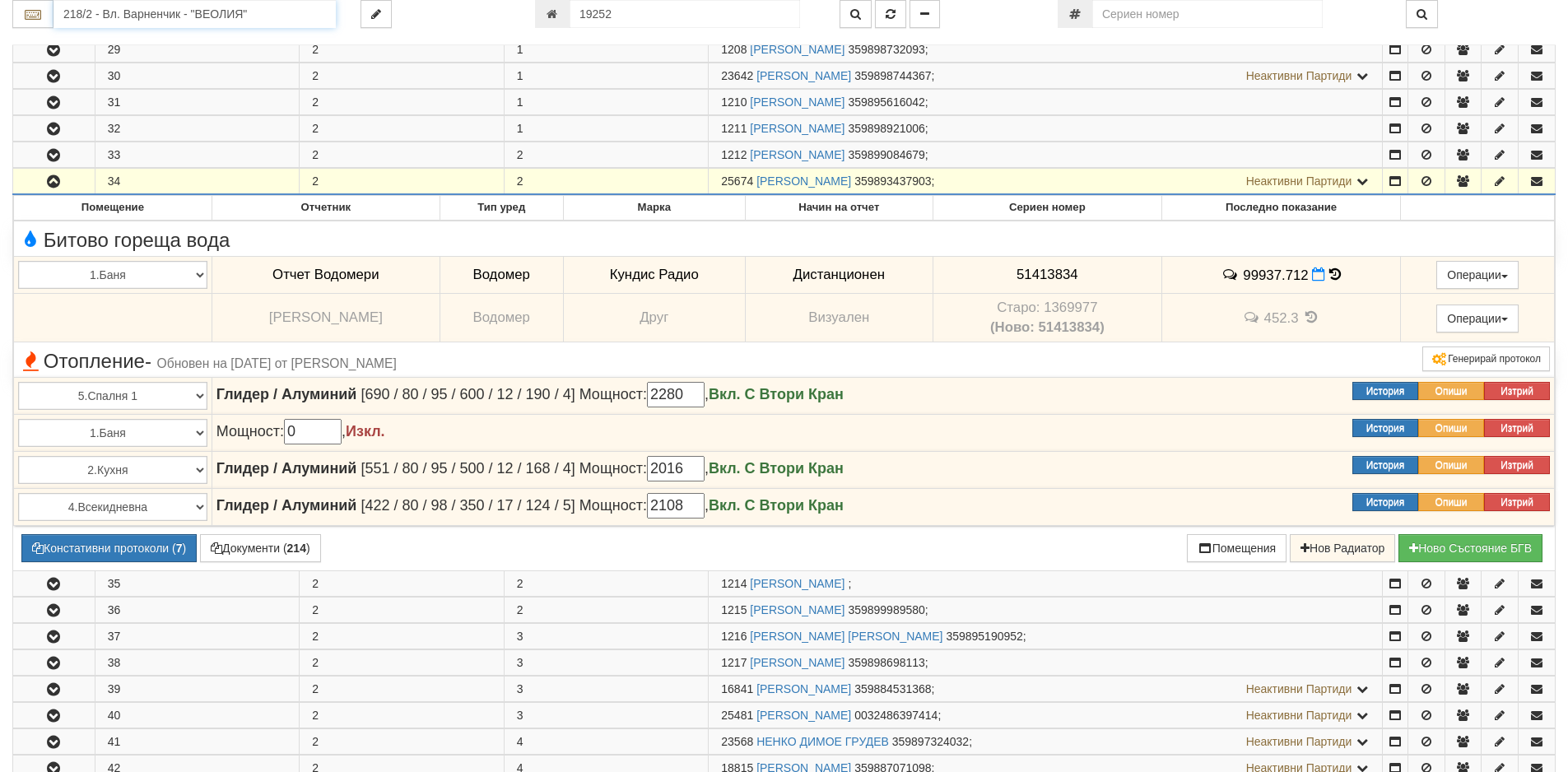
click at [135, 18] on input "218/2 - Вл. Варненчик - "ВЕОЛИЯ"" at bounding box center [194, 14] width 282 height 28
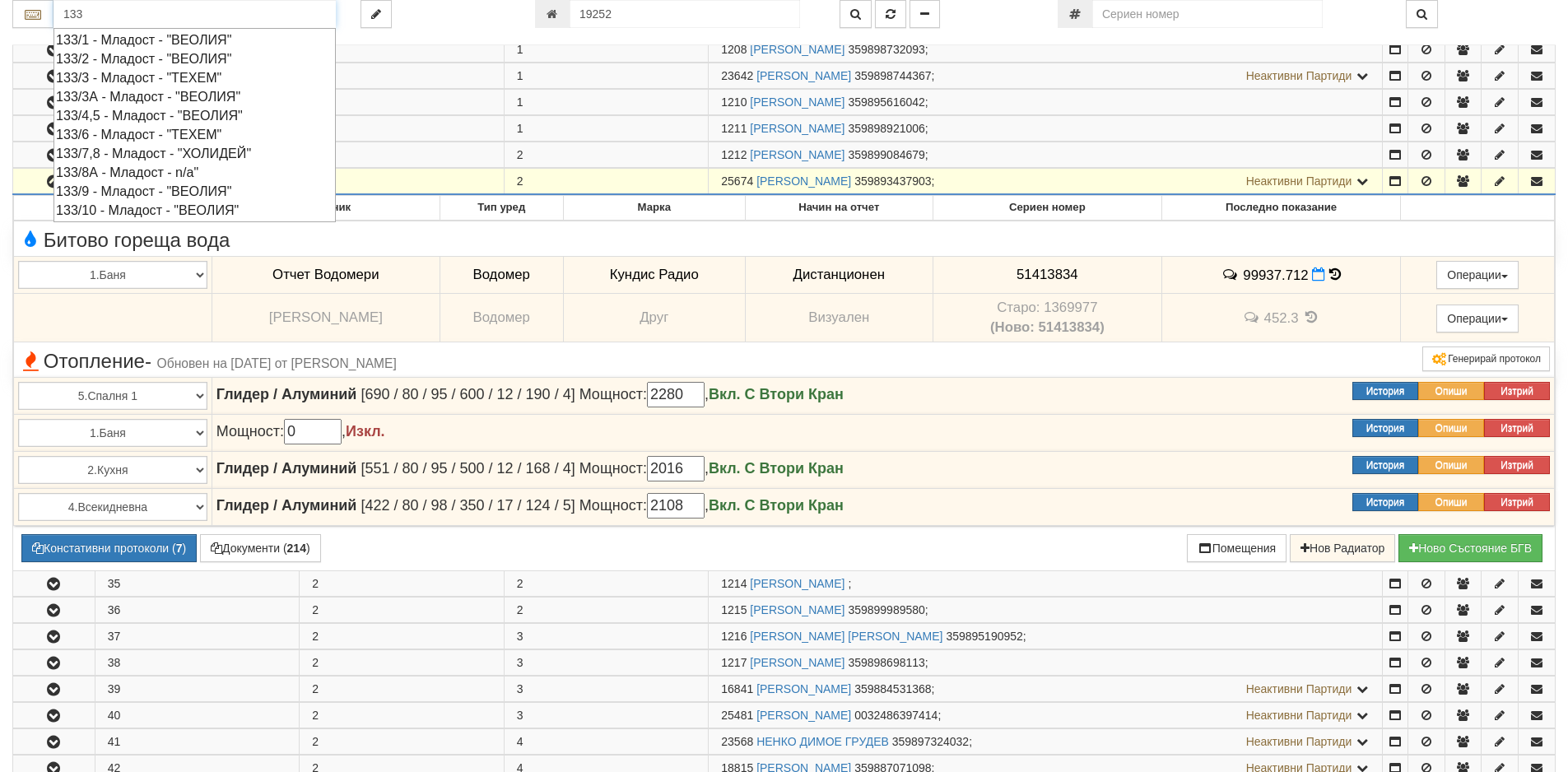
click at [119, 58] on div "133/2 - Младост - "ВЕОЛИЯ"" at bounding box center [195, 58] width 277 height 18
type input "133/2 - Младост - "ВЕОЛИЯ""
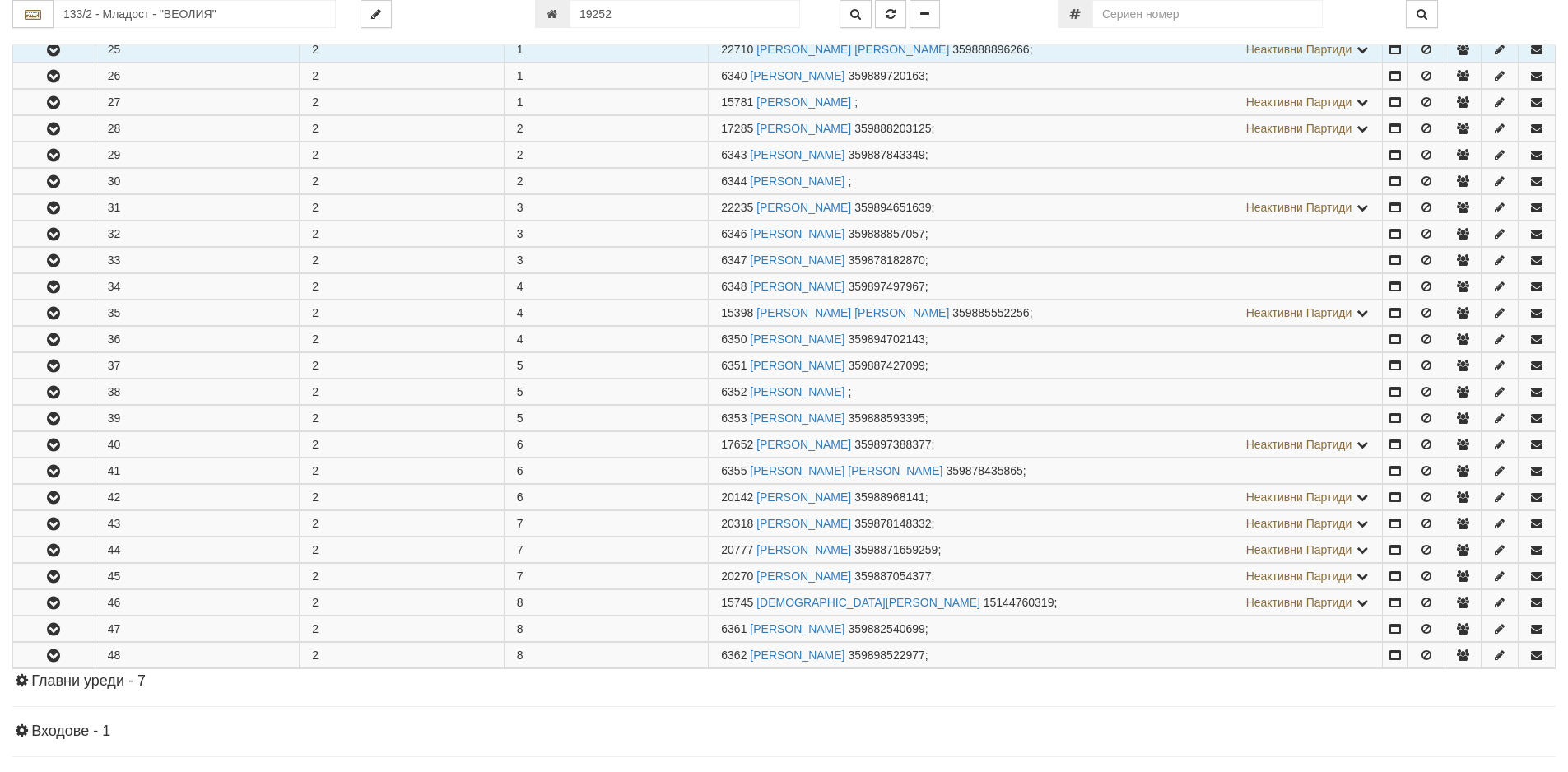
scroll to position [576, 0]
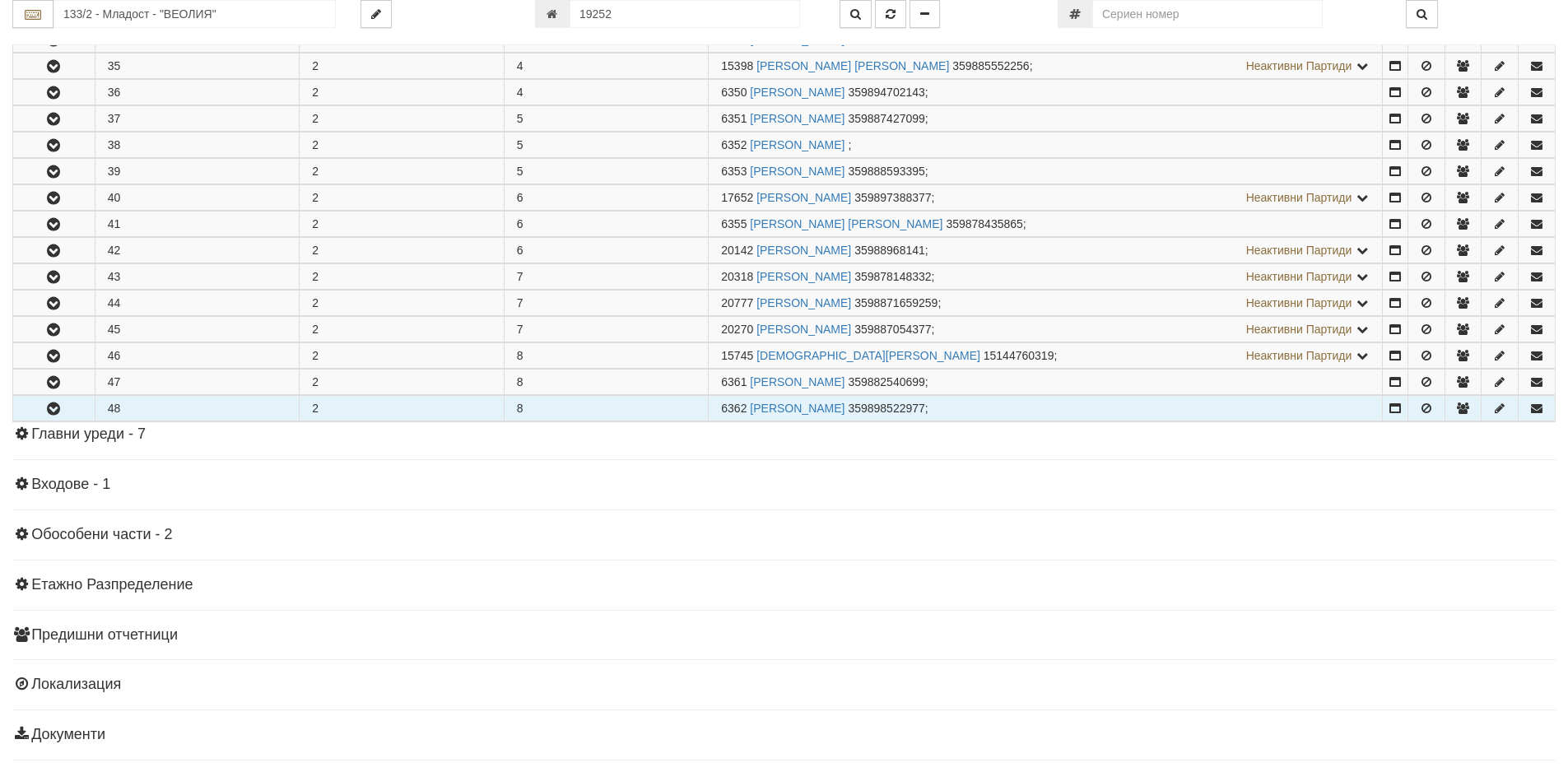
click at [48, 411] on icon "button" at bounding box center [53, 409] width 19 height 11
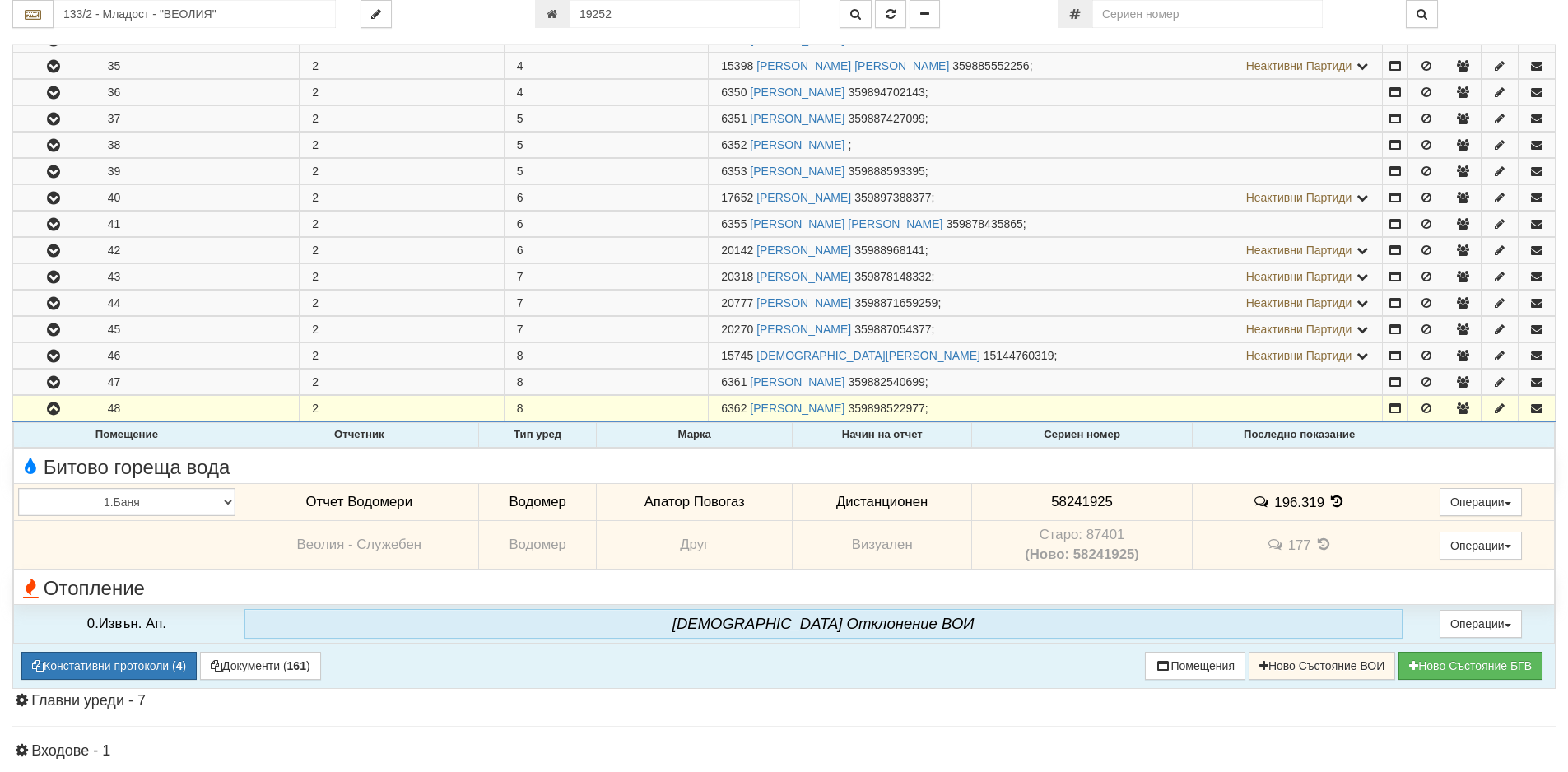
click at [1332, 502] on icon at bounding box center [1338, 501] width 18 height 14
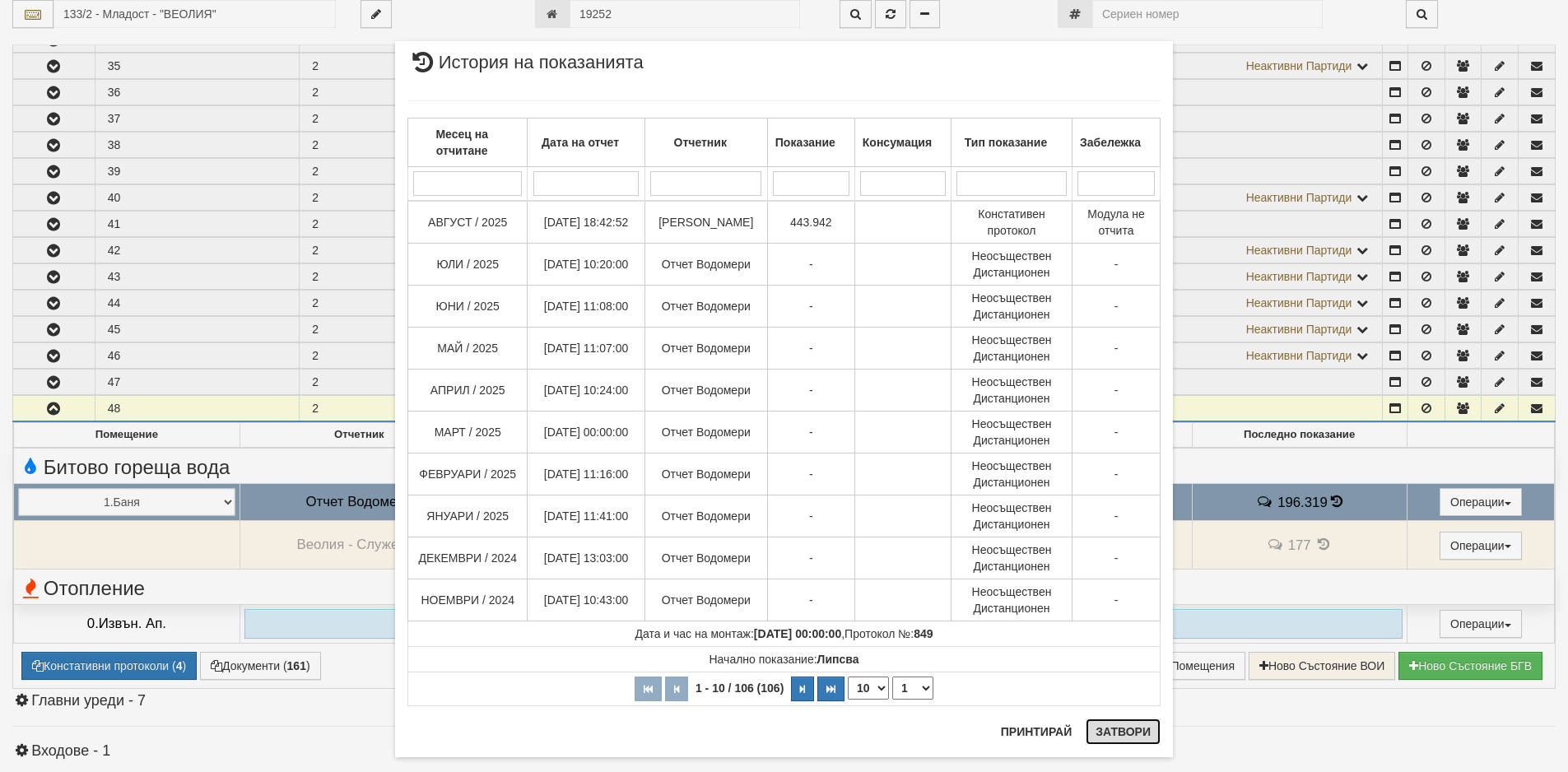
click at [1117, 741] on button "Затвори" at bounding box center [1122, 731] width 75 height 26
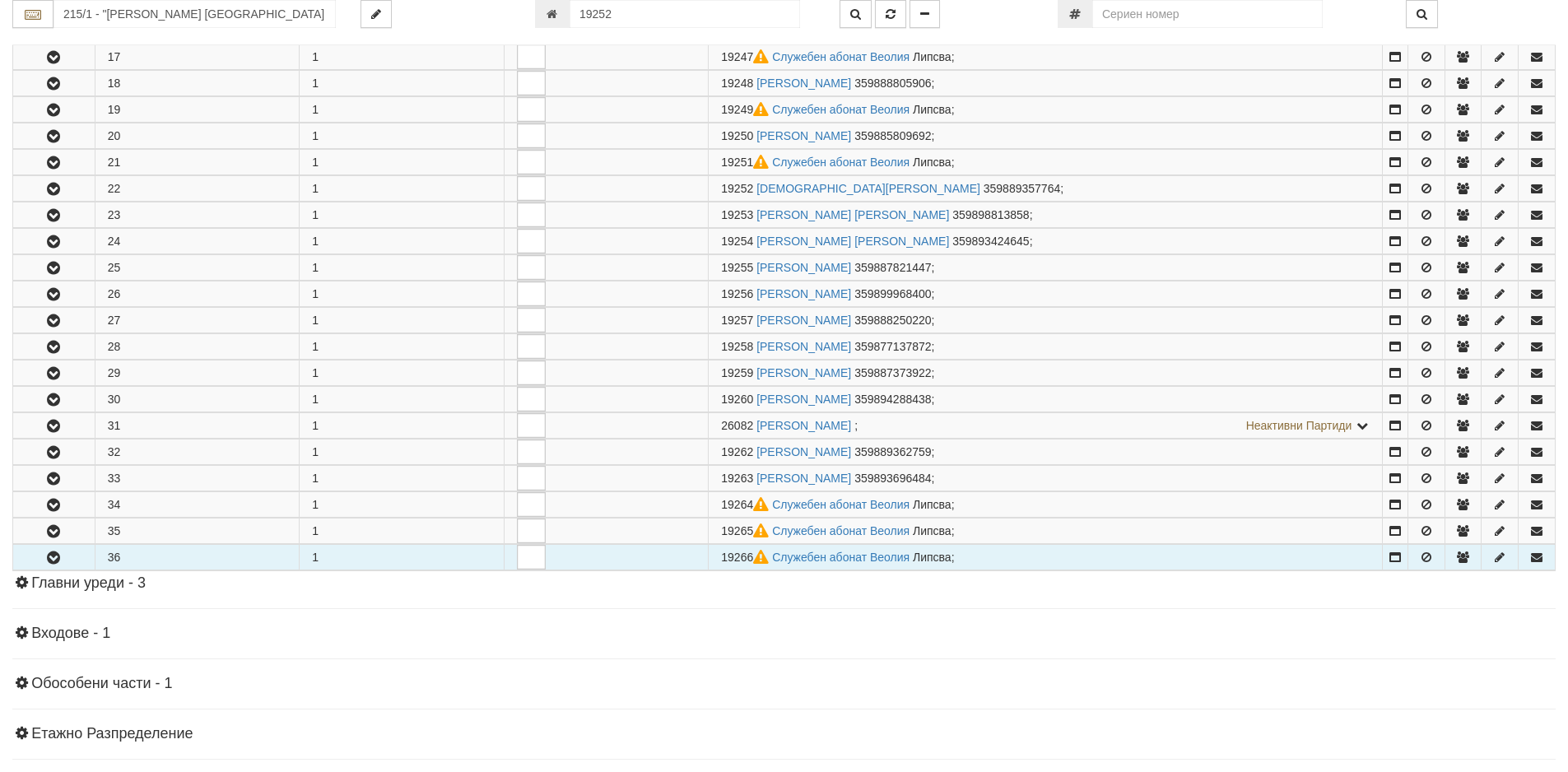
scroll to position [878, 0]
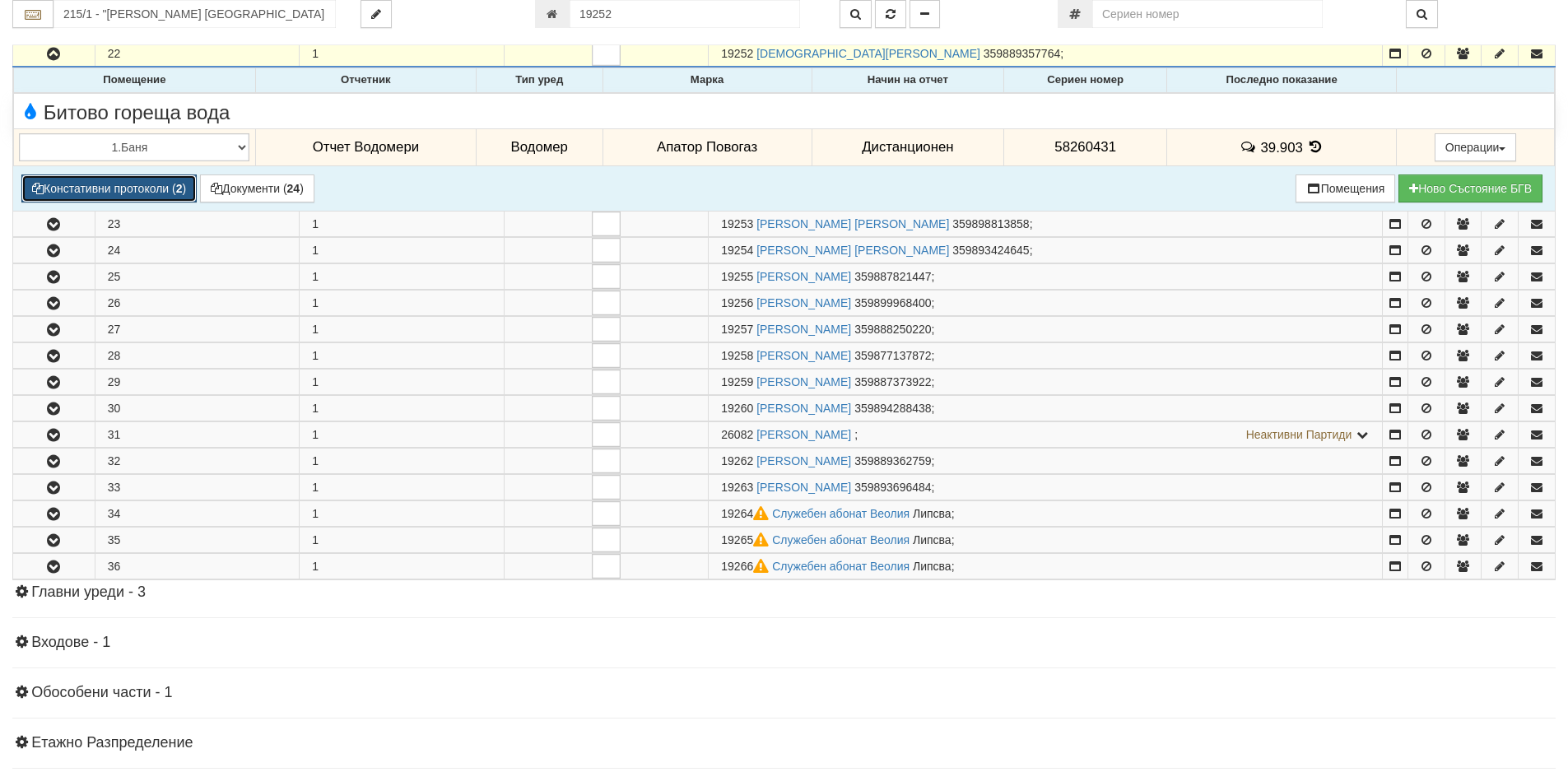
click at [115, 195] on button "Констативни протоколи ( 2 )" at bounding box center [109, 189] width 176 height 28
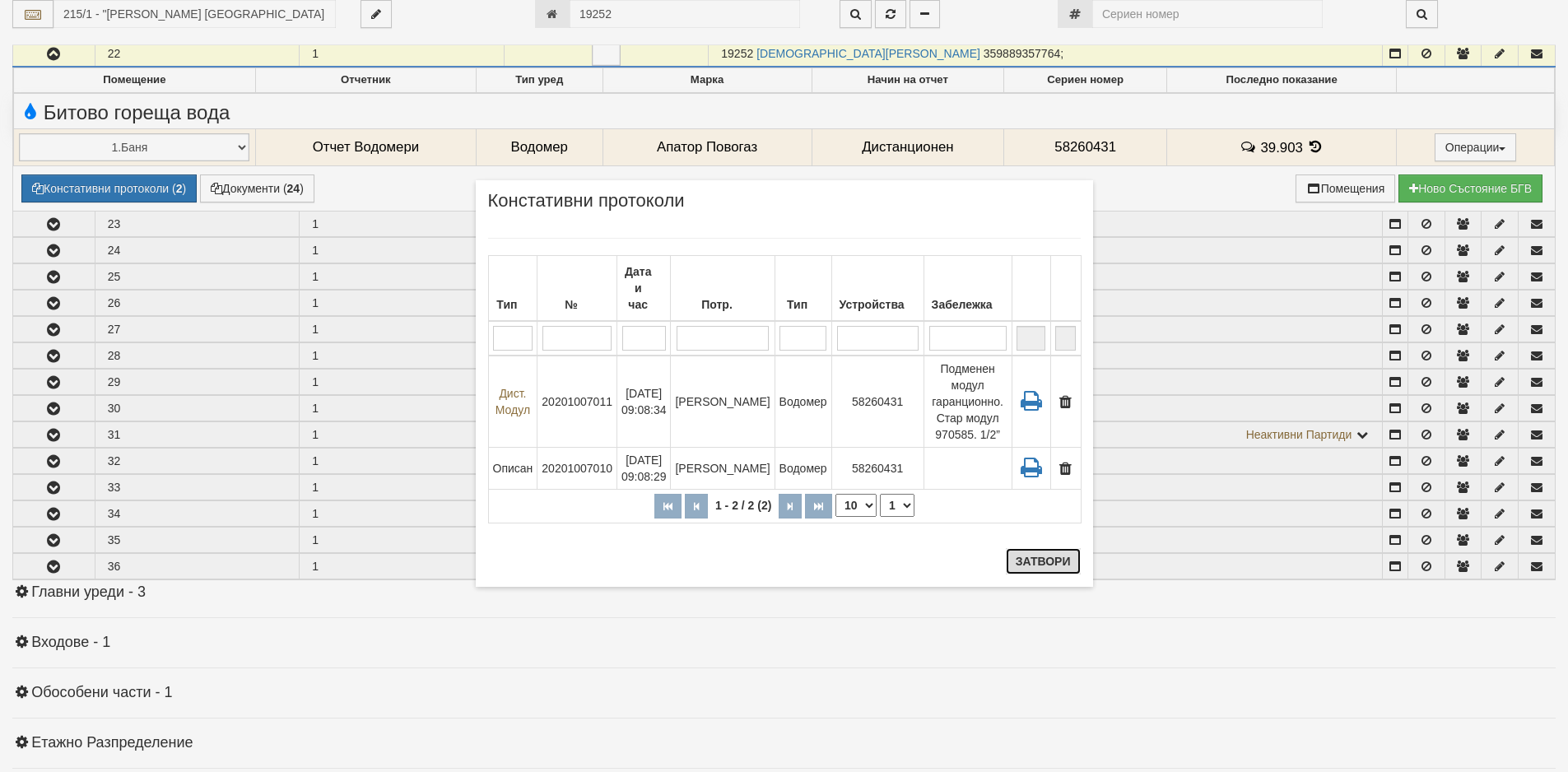
click at [1033, 558] on button "Затвори" at bounding box center [1043, 561] width 75 height 26
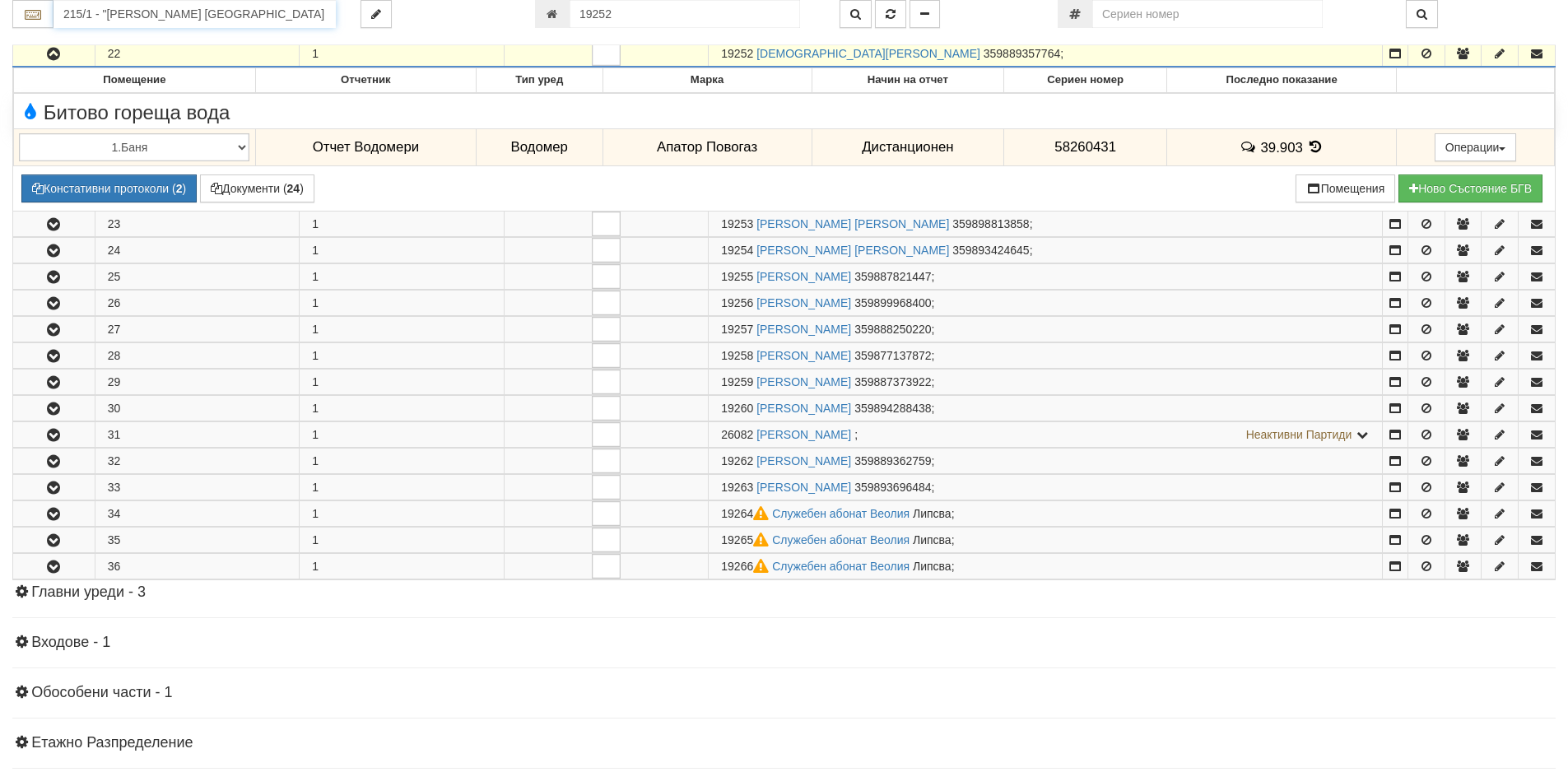
click at [229, 11] on input "215/1 - "ВЕОЛИЯ ЕНЕРДЖИ ВАРНА " ЕАД" at bounding box center [194, 14] width 282 height 28
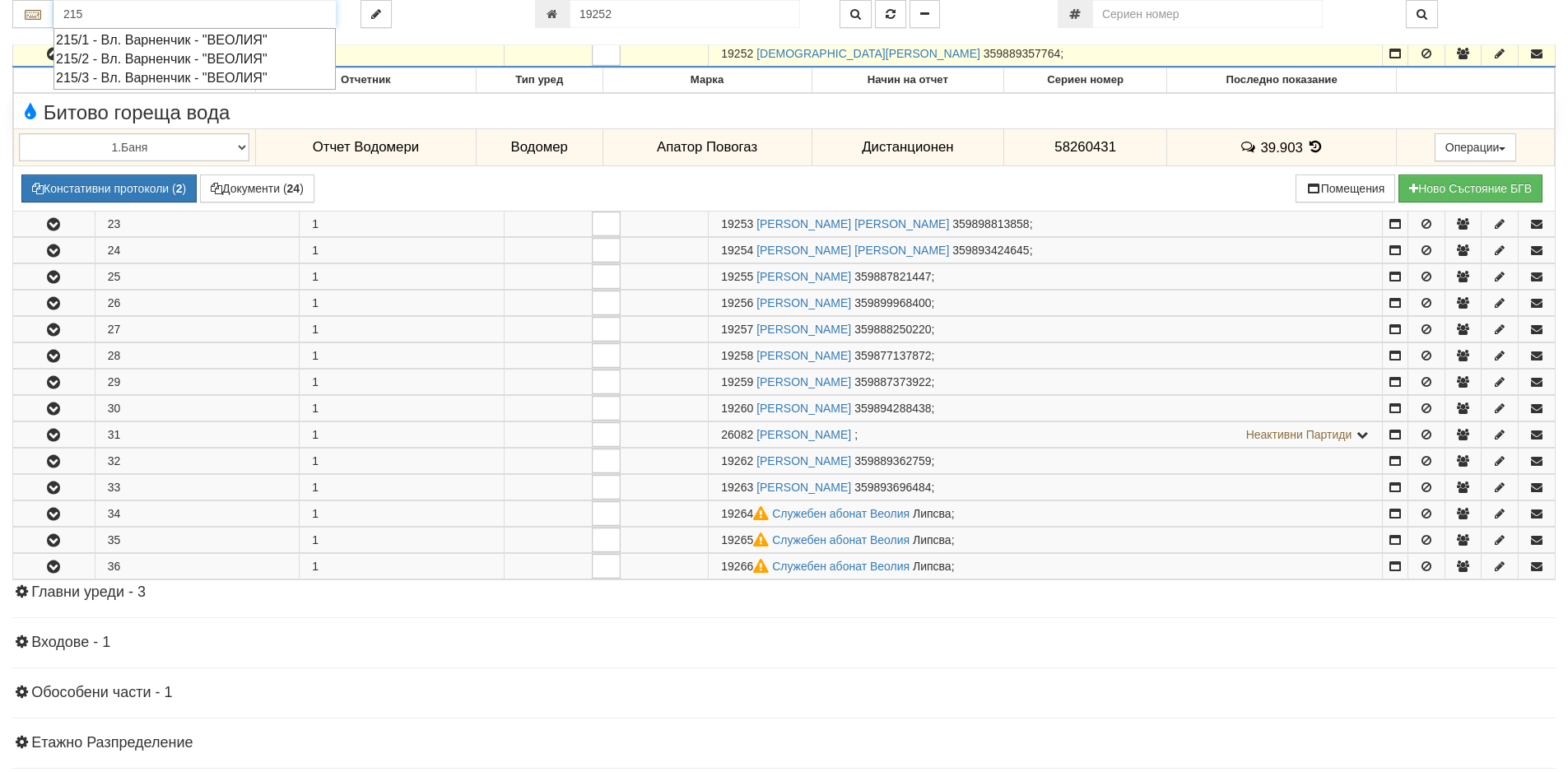
click at [135, 55] on div "215/2 - Вл. Варненчик - "ВЕОЛИЯ"" at bounding box center [195, 58] width 277 height 18
type input "215/2 - Вл. Варненчик - "ВЕОЛИЯ""
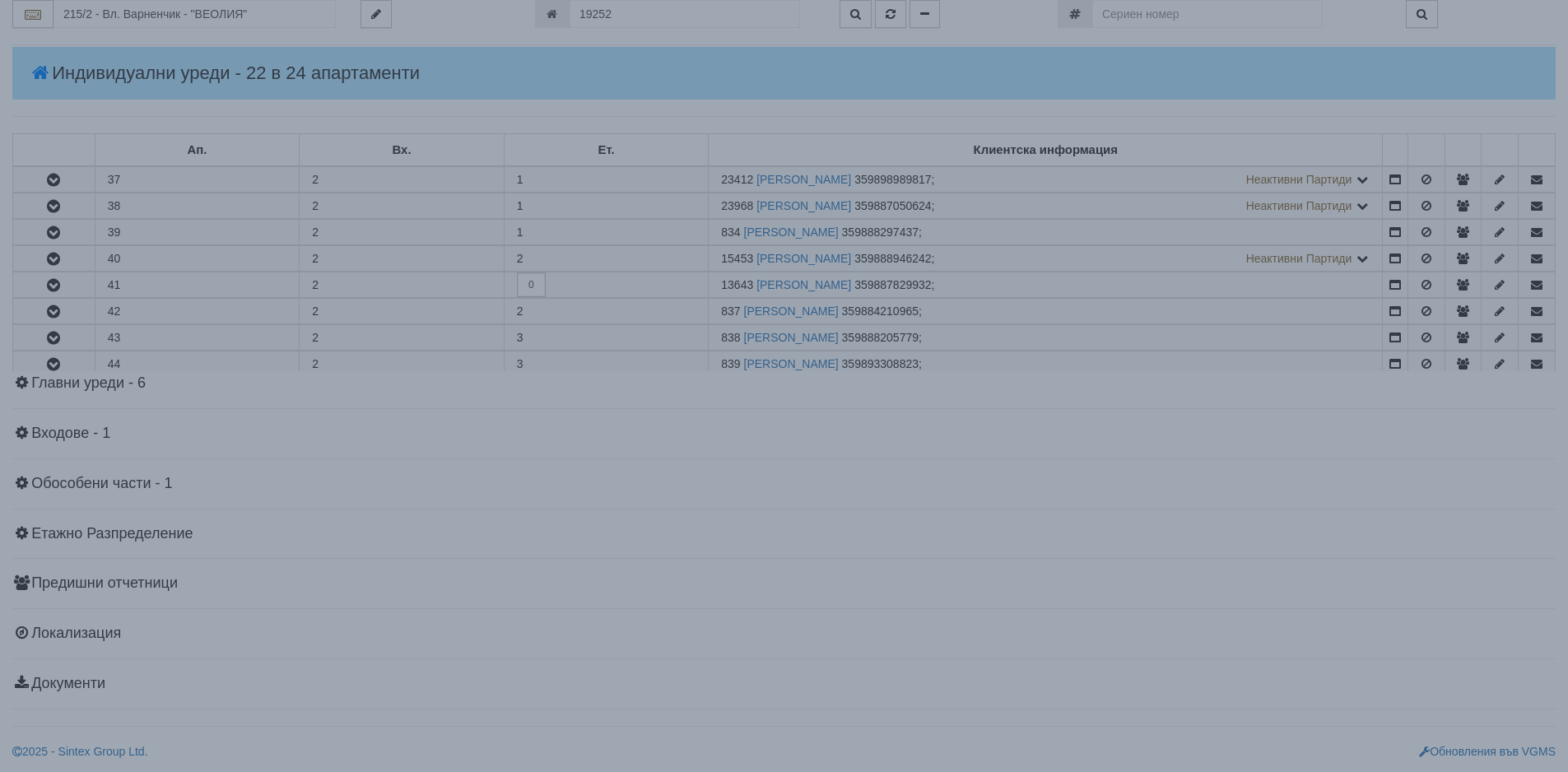
scroll to position [0, 0]
